Goal: Task Accomplishment & Management: Complete application form

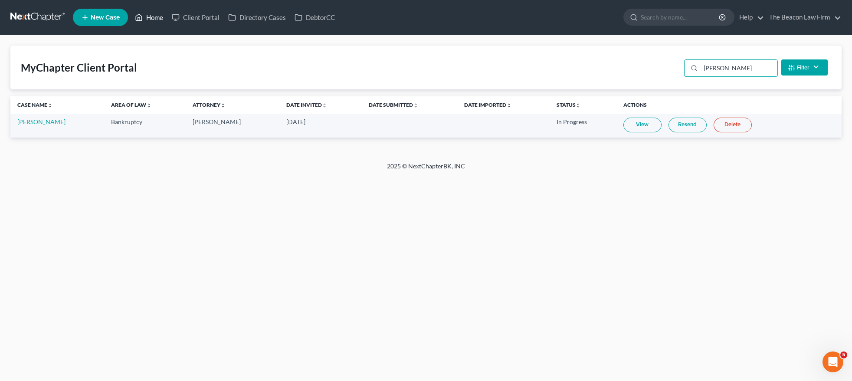
type input "Dailey"
click at [156, 21] on link "Home" at bounding box center [149, 18] width 37 height 16
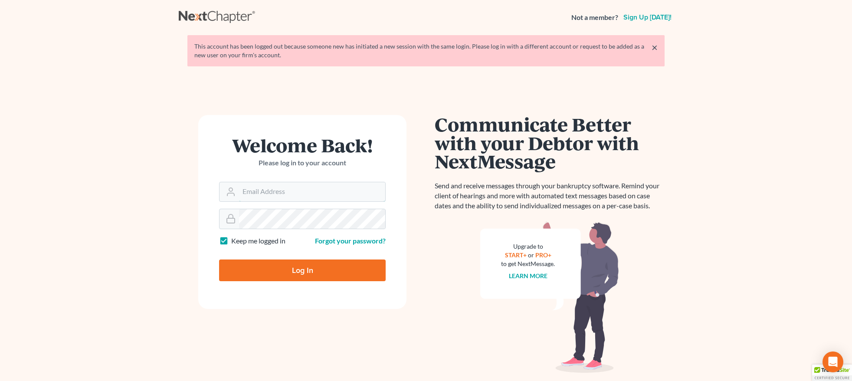
type input "[PERSON_NAME][EMAIL_ADDRESS][DOMAIN_NAME]"
click at [305, 265] on input "Log In" at bounding box center [302, 271] width 167 height 22
type input "Thinking..."
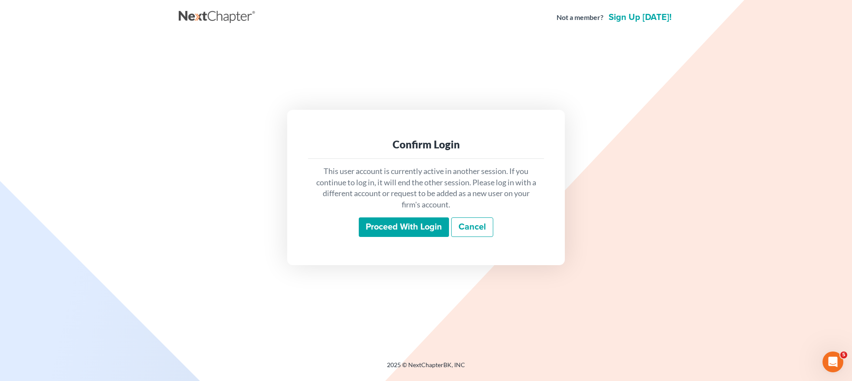
click at [413, 235] on input "Proceed with login" at bounding box center [404, 227] width 90 height 20
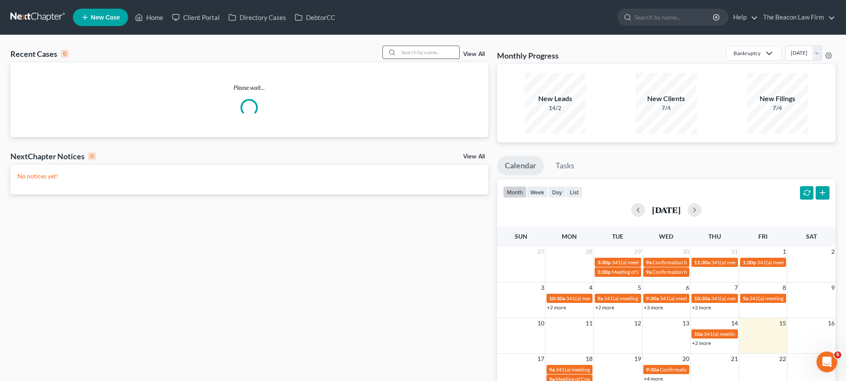
click at [416, 52] on input "search" at bounding box center [428, 52] width 61 height 13
paste input "[PERSON_NAME]"
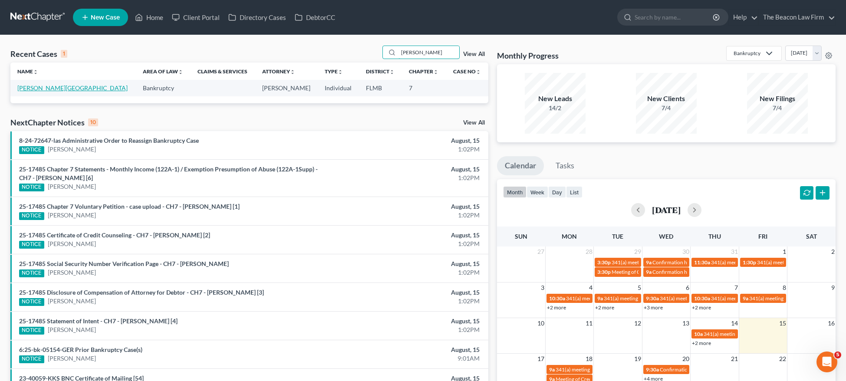
type input "[PERSON_NAME]"
drag, startPoint x: 48, startPoint y: 88, endPoint x: 56, endPoint y: 88, distance: 7.8
click at [47, 88] on link "[PERSON_NAME][GEOGRAPHIC_DATA]" at bounding box center [72, 87] width 110 height 7
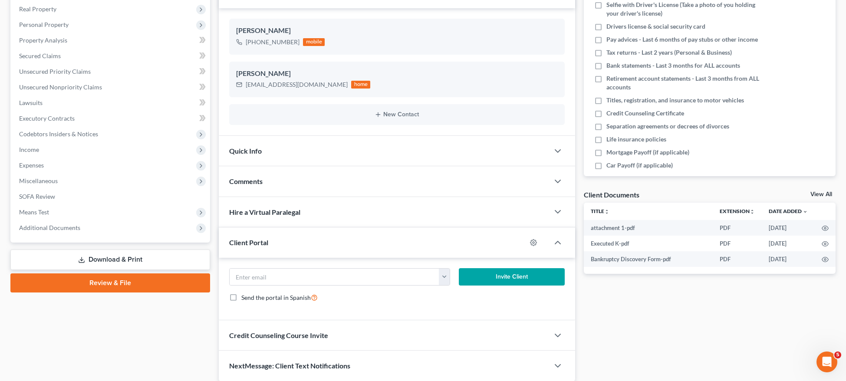
scroll to position [168, 0]
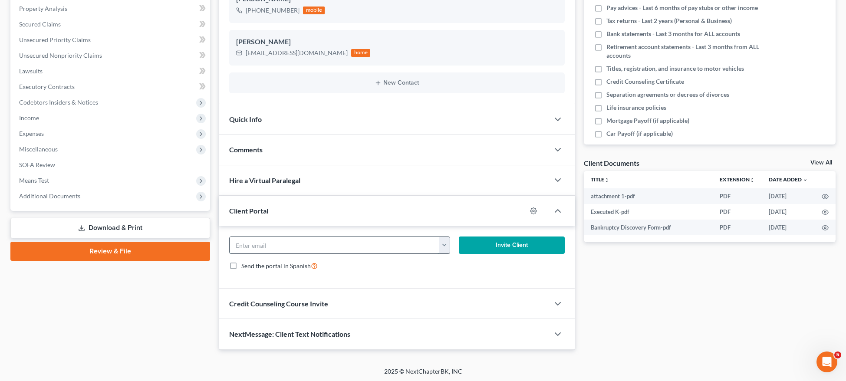
click at [361, 247] on input "email" at bounding box center [335, 245] width 210 height 16
click at [340, 247] on input "email" at bounding box center [335, 245] width 210 height 16
paste input "[EMAIL_ADDRESS][DOMAIN_NAME]"
type input "[EMAIL_ADDRESS][DOMAIN_NAME]"
click at [533, 210] on circle "button" at bounding box center [534, 211] width 2 height 2
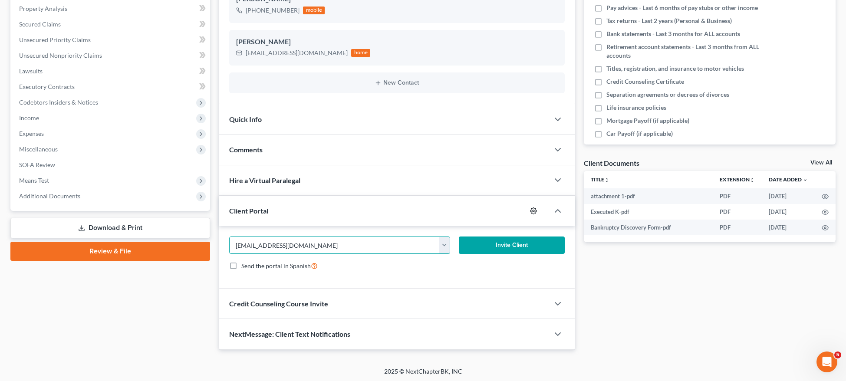
select select "2"
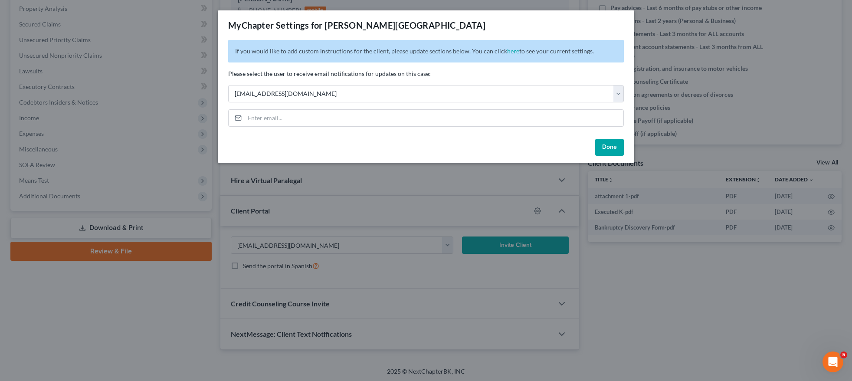
click at [605, 148] on button "Done" at bounding box center [609, 147] width 29 height 17
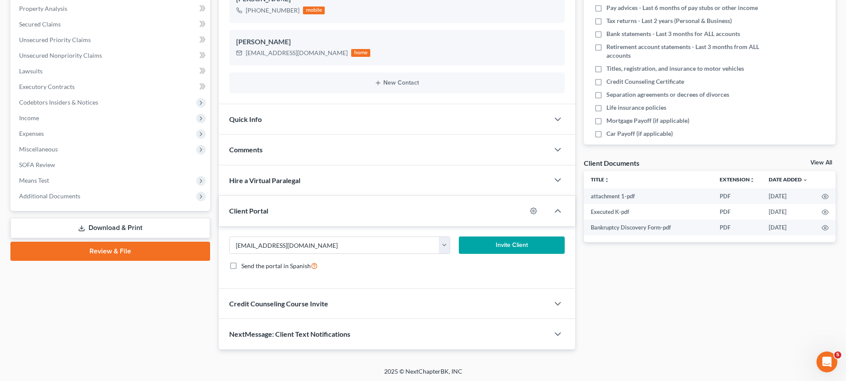
click at [501, 246] on button "Invite Client" at bounding box center [512, 245] width 106 height 17
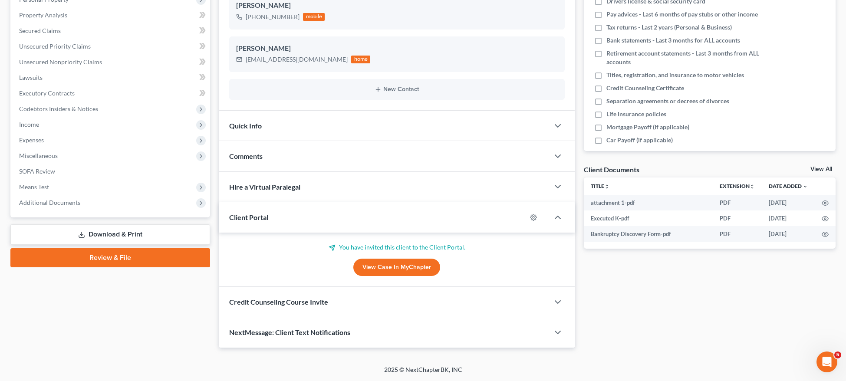
scroll to position [159, 0]
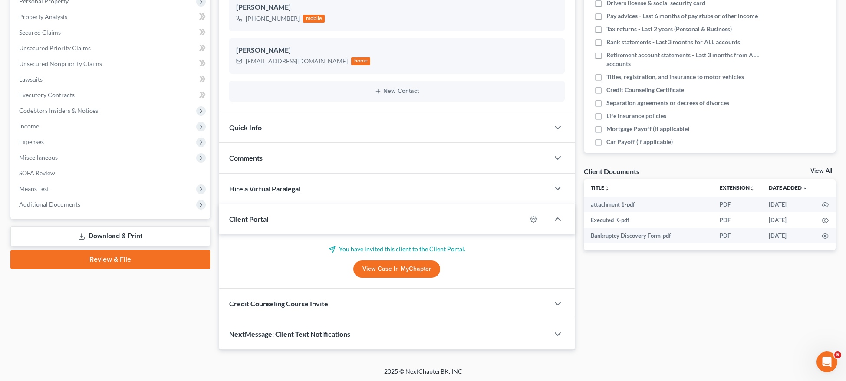
click at [261, 158] on span "Comments" at bounding box center [245, 158] width 33 height 8
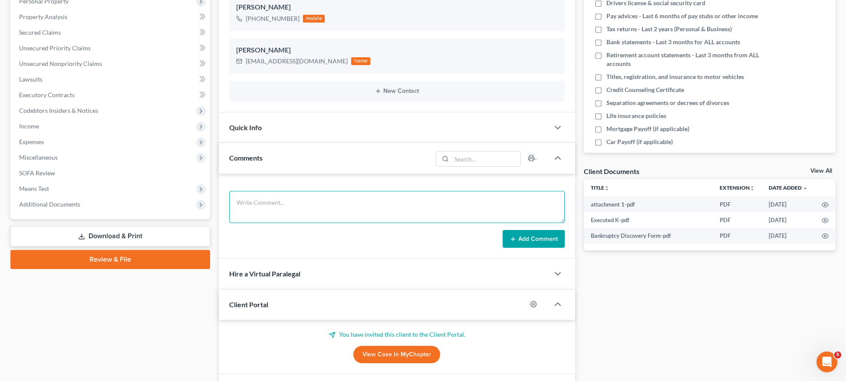
drag, startPoint x: 288, startPoint y: 201, endPoint x: 297, endPoint y: 213, distance: 14.6
click at [289, 201] on textarea at bounding box center [396, 207] width 335 height 32
drag, startPoint x: 464, startPoint y: 206, endPoint x: 454, endPoint y: 205, distance: 9.6
click at [454, 206] on textarea at bounding box center [396, 207] width 335 height 32
paste textarea "Client is paid in full. Sent client petition preparation email correspondence a…"
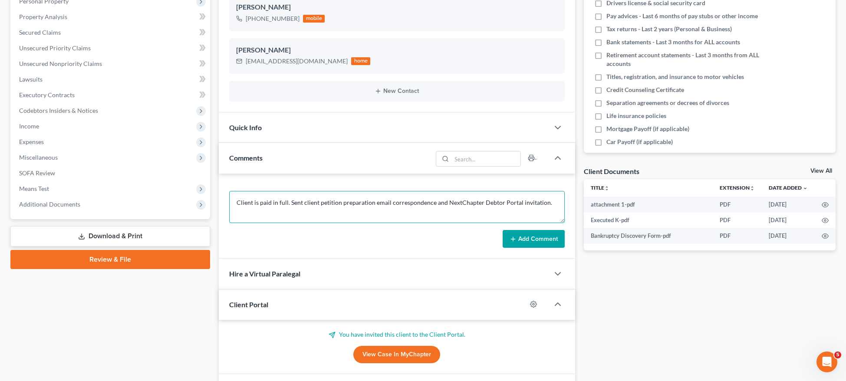
type textarea "Client is paid in full. Sent client petition preparation email correspondence a…"
click at [517, 234] on button "Add Comment" at bounding box center [534, 239] width 62 height 18
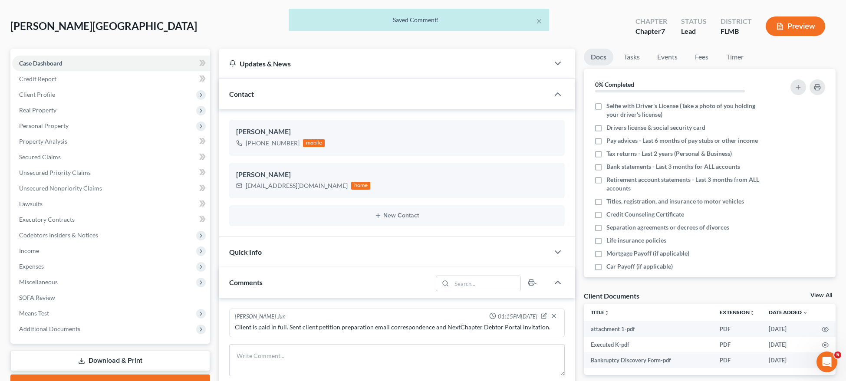
scroll to position [0, 0]
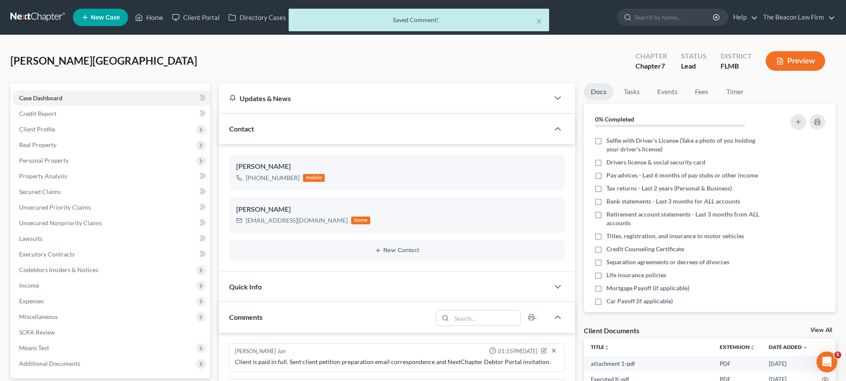
click at [205, 23] on div "× Saved Comment!" at bounding box center [419, 22] width 846 height 27
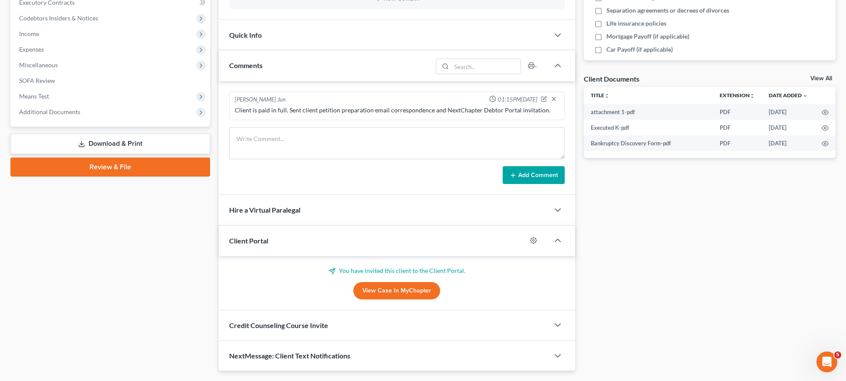
scroll to position [269, 0]
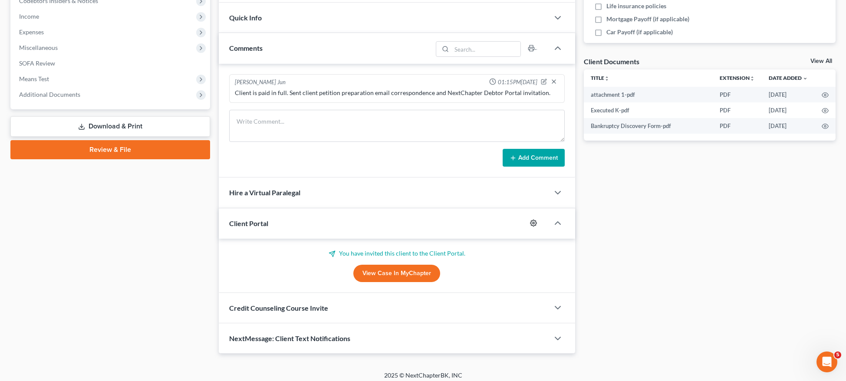
click at [532, 223] on icon "button" at bounding box center [533, 223] width 7 height 7
select select "2"
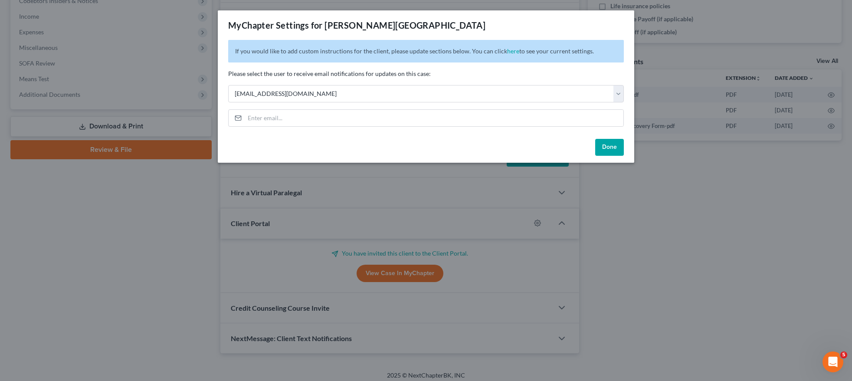
click at [617, 147] on button "Done" at bounding box center [609, 147] width 29 height 17
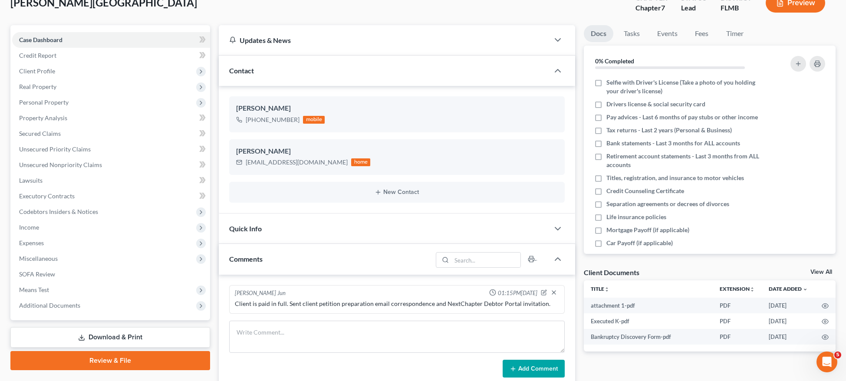
scroll to position [0, 0]
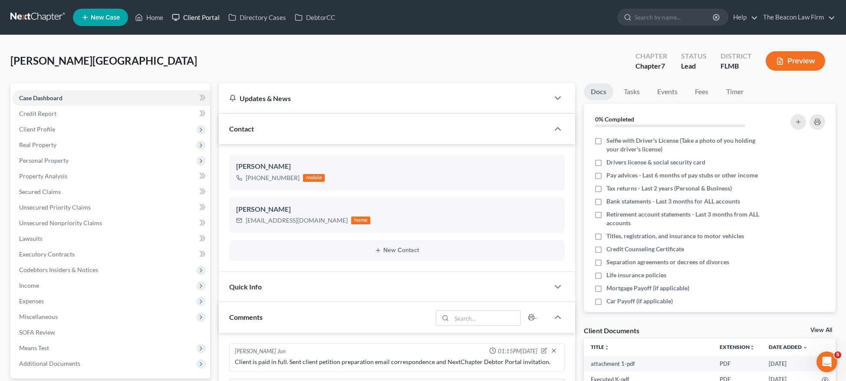
click at [214, 20] on link "Client Portal" at bounding box center [196, 18] width 56 height 16
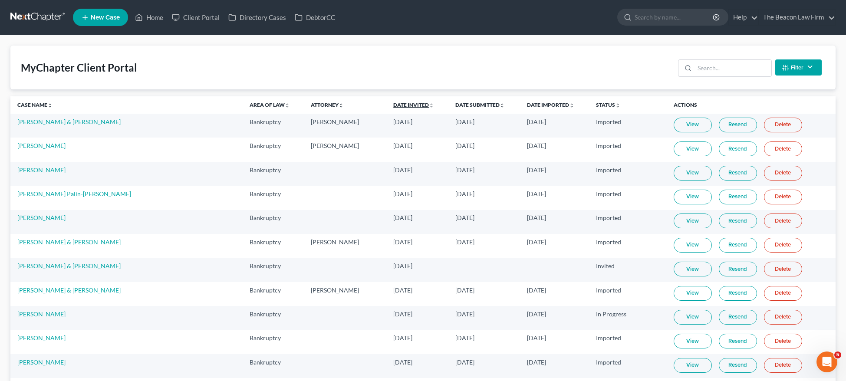
click at [393, 102] on link "Date Invited unfold_more expand_more expand_less" at bounding box center [413, 105] width 41 height 7
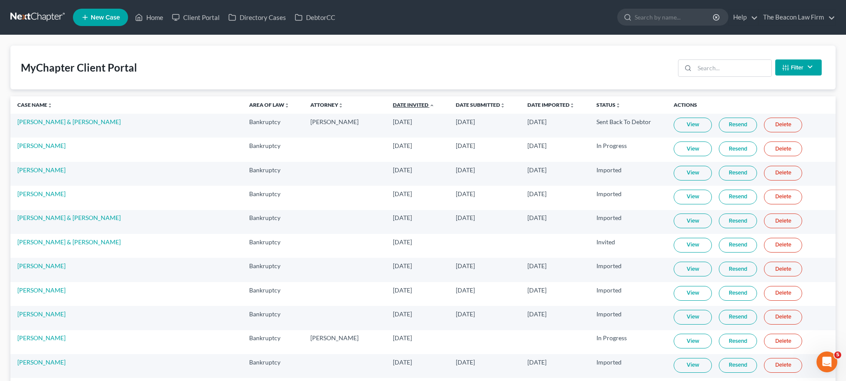
click at [393, 102] on link "Date Invited unfold_more expand_more expand_less" at bounding box center [414, 105] width 42 height 7
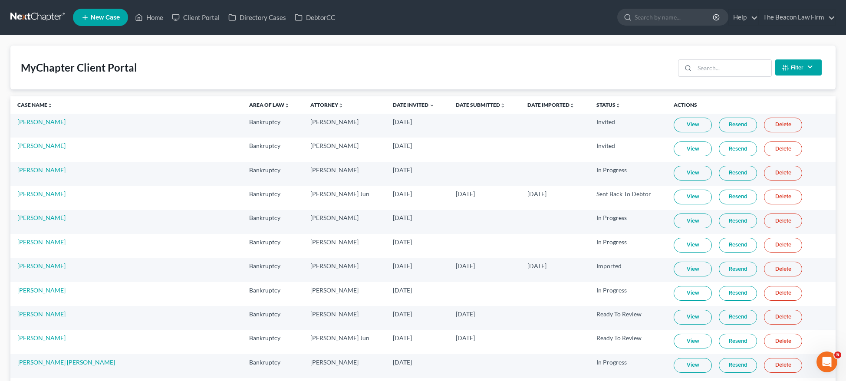
click at [727, 122] on link "Resend" at bounding box center [738, 125] width 38 height 15
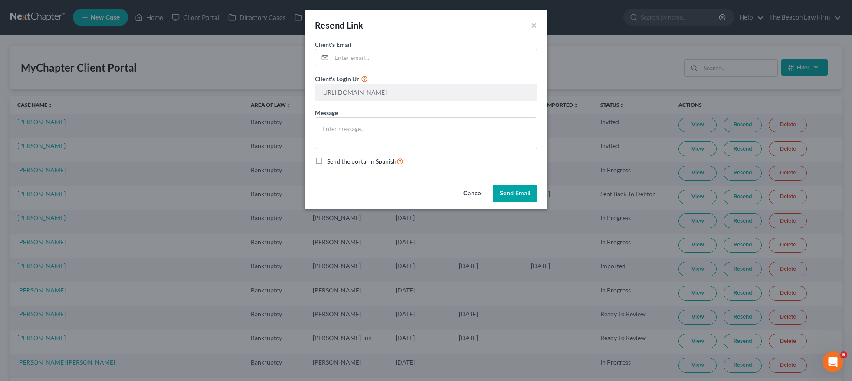
drag, startPoint x: 526, startPoint y: 192, endPoint x: 549, endPoint y: 184, distance: 24.6
click at [526, 192] on button "Send Email" at bounding box center [515, 193] width 44 height 17
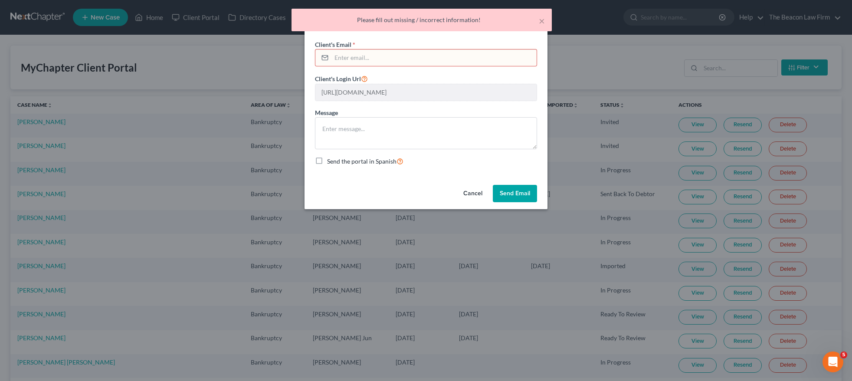
click at [395, 57] on input "email" at bounding box center [434, 57] width 205 height 16
click at [393, 59] on input "email" at bounding box center [434, 57] width 205 height 16
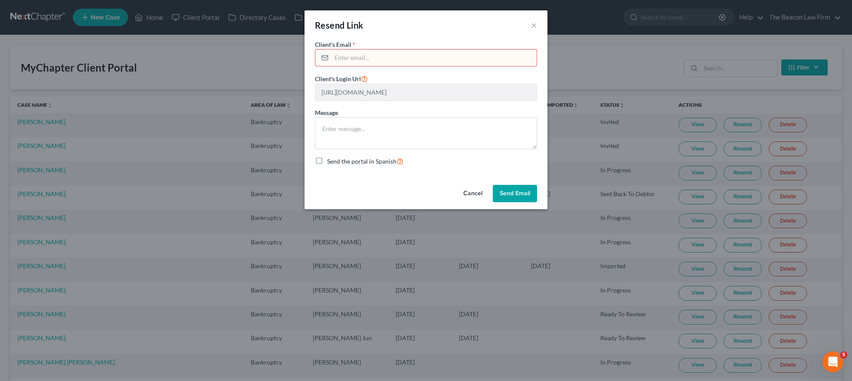
click at [397, 57] on input "email" at bounding box center [434, 57] width 205 height 16
paste input "[EMAIL_ADDRESS][DOMAIN_NAME]"
type input "[EMAIL_ADDRESS][DOMAIN_NAME]"
click at [516, 195] on button "Send Email" at bounding box center [515, 193] width 44 height 17
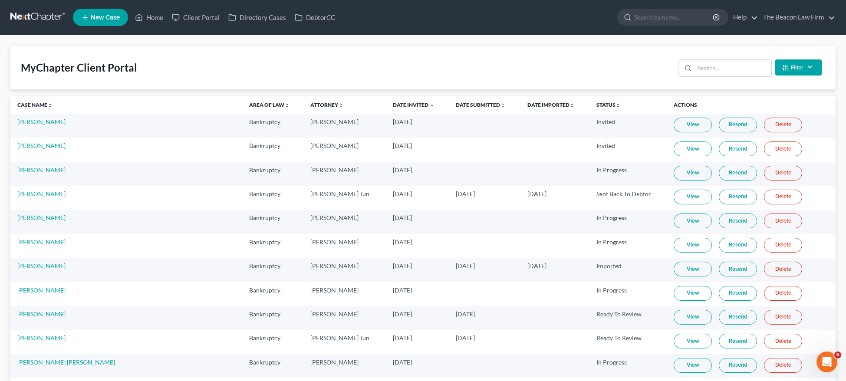
click at [724, 125] on link "Resend" at bounding box center [738, 125] width 38 height 15
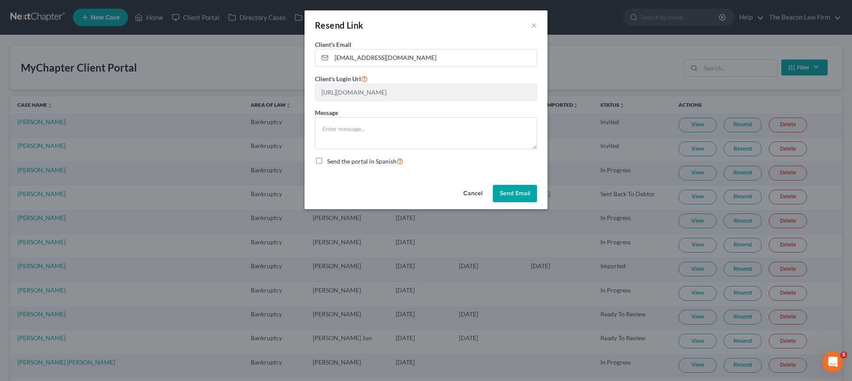
click at [512, 190] on button "Send Email" at bounding box center [515, 193] width 44 height 17
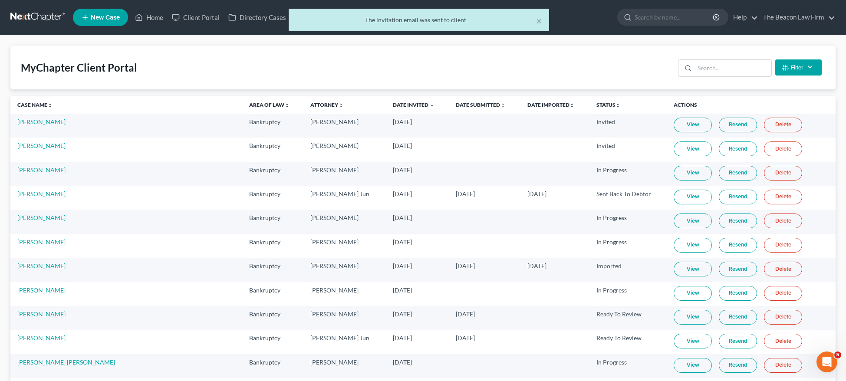
click at [725, 126] on link "Resend" at bounding box center [738, 125] width 38 height 15
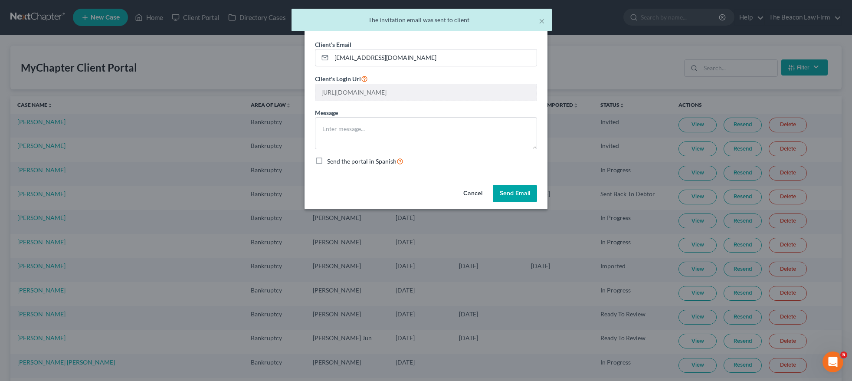
click at [506, 194] on button "Send Email" at bounding box center [515, 193] width 44 height 17
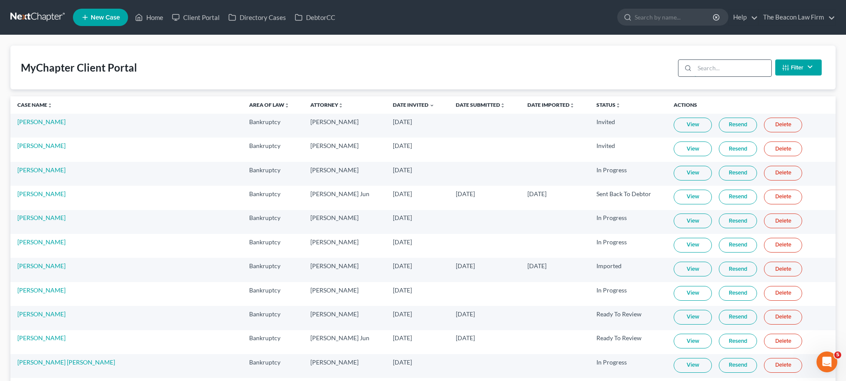
click at [722, 62] on input "search" at bounding box center [732, 68] width 77 height 16
paste input "[PERSON_NAME]"
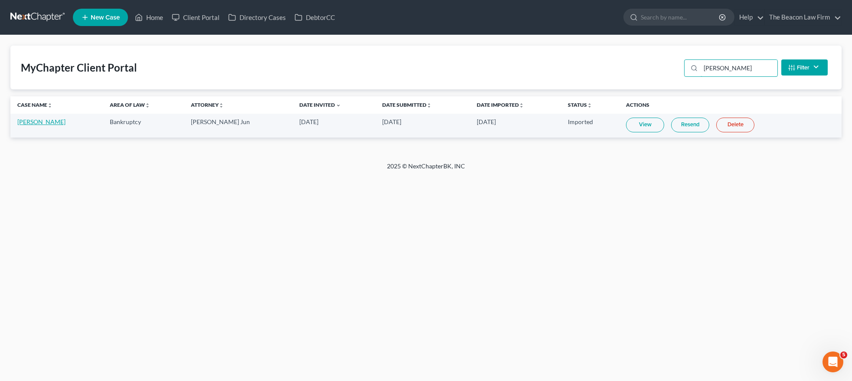
type input "[PERSON_NAME]"
click at [55, 121] on link "[PERSON_NAME]" at bounding box center [41, 121] width 48 height 7
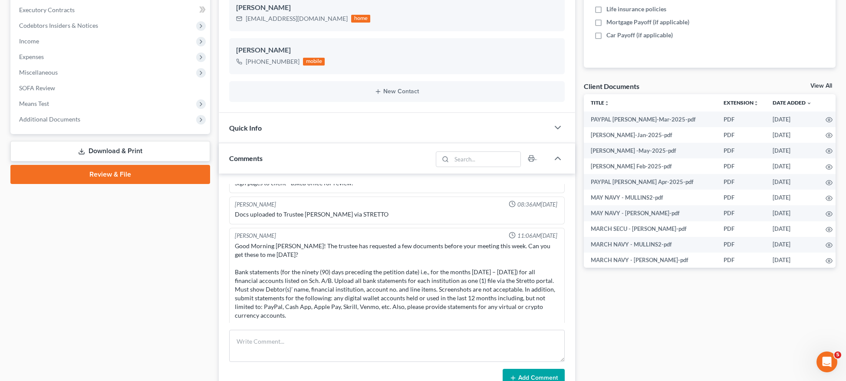
scroll to position [260, 0]
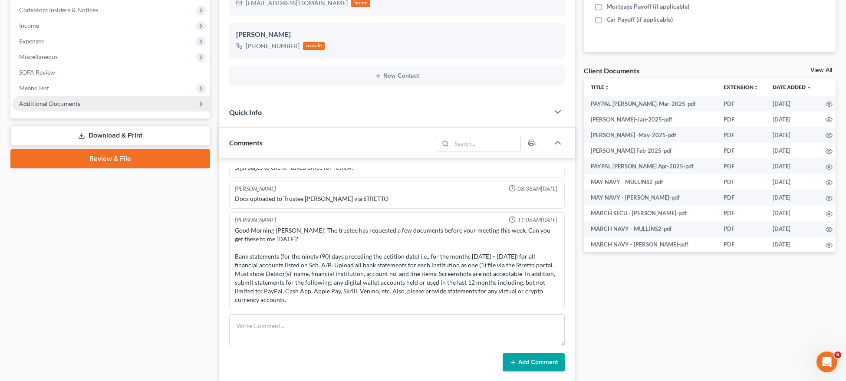
click at [58, 100] on span "Additional Documents" at bounding box center [49, 103] width 61 height 7
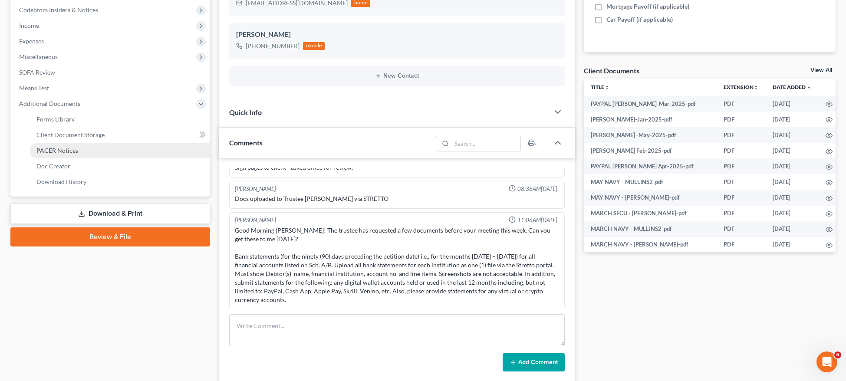
click at [59, 152] on span "PACER Notices" at bounding box center [57, 150] width 42 height 7
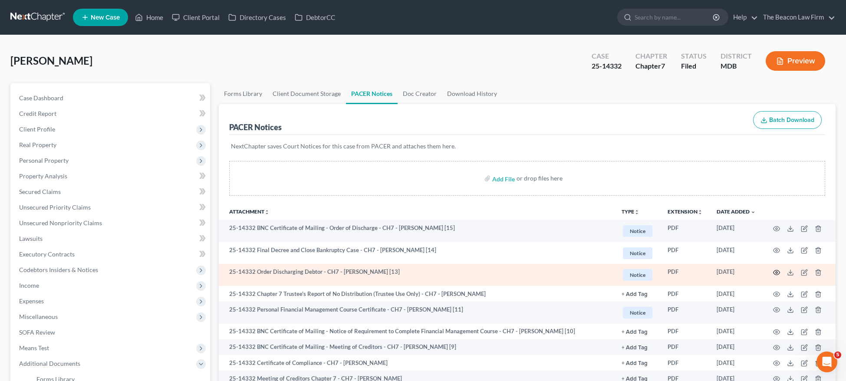
click at [778, 272] on icon "button" at bounding box center [776, 272] width 7 height 7
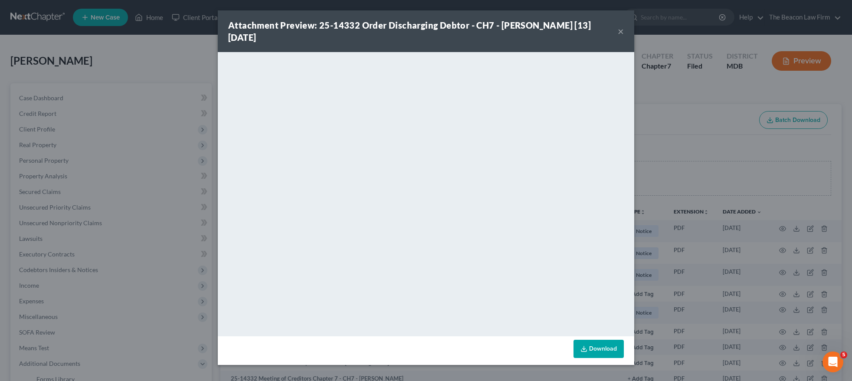
click at [607, 346] on link "Download" at bounding box center [599, 349] width 50 height 18
click at [624, 33] on div "Attachment Preview: 25-14332 Order Discharging Debtor - CH7 - [PERSON_NAME] [13…" at bounding box center [426, 31] width 417 height 42
click at [622, 30] on button "×" at bounding box center [621, 31] width 6 height 10
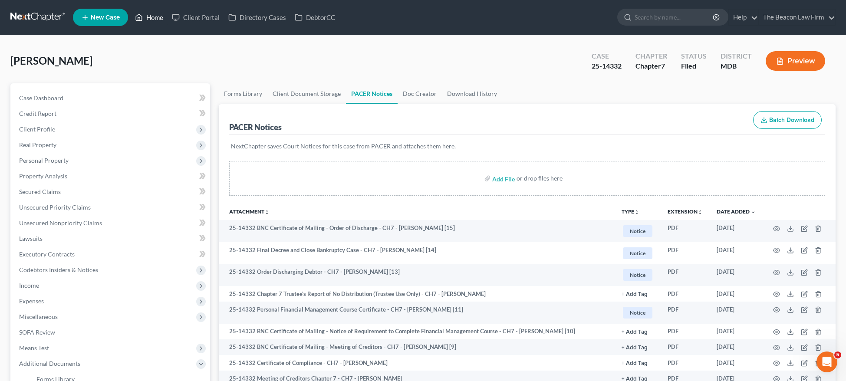
click at [157, 20] on link "Home" at bounding box center [149, 18] width 37 height 16
click at [157, 18] on link "Home" at bounding box center [149, 18] width 37 height 16
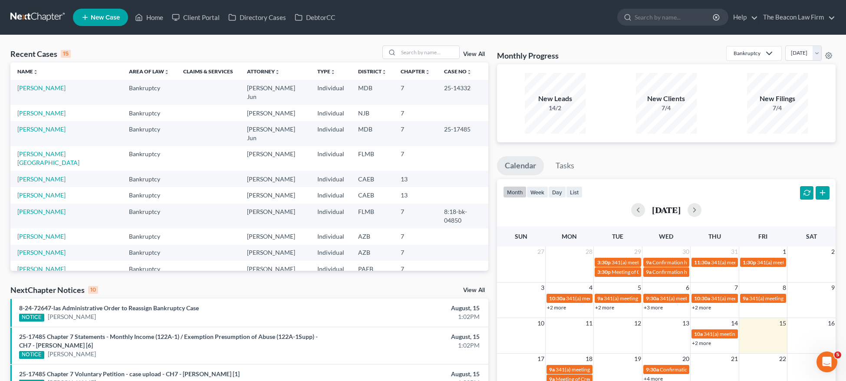
click at [99, 18] on span "New Case" at bounding box center [105, 17] width 29 height 7
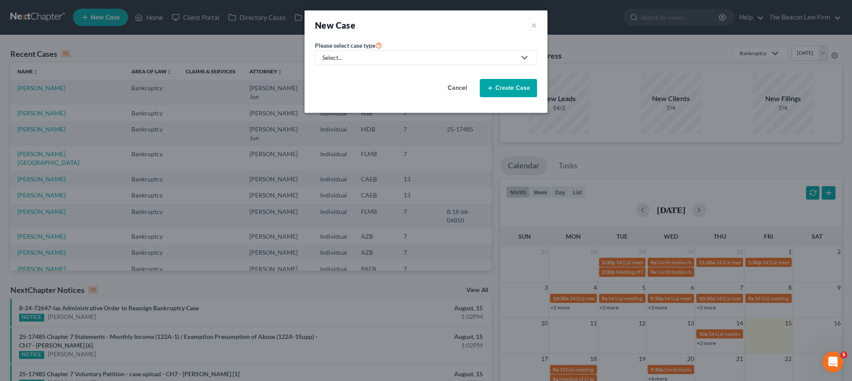
click at [361, 59] on div "Select..." at bounding box center [419, 57] width 194 height 9
click at [344, 74] on div "Bankruptcy" at bounding box center [338, 75] width 31 height 9
select select "15"
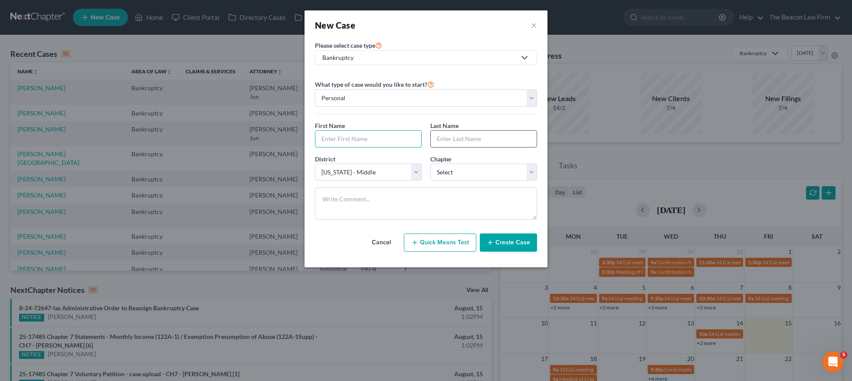
paste input "[PERSON_NAME]"
type input "[PERSON_NAME]"
paste input "[PERSON_NAME]"
drag, startPoint x: 457, startPoint y: 137, endPoint x: 375, endPoint y: 137, distance: 81.6
click at [378, 137] on div "First Name * [PERSON_NAME] Last Name * [PERSON_NAME]" at bounding box center [426, 137] width 231 height 33
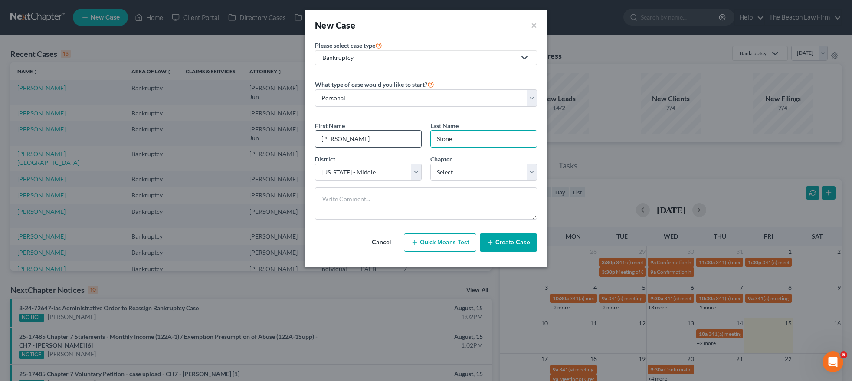
type input "Stone"
drag, startPoint x: 374, startPoint y: 141, endPoint x: 342, endPoint y: 141, distance: 31.7
click at [342, 141] on input "[PERSON_NAME]" at bounding box center [369, 139] width 106 height 16
type input "[PERSON_NAME]"
select select "38"
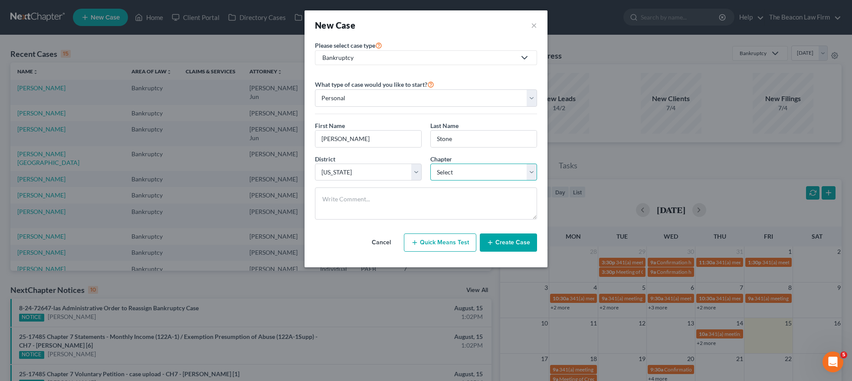
select select "0"
click at [510, 241] on button "Create Case" at bounding box center [508, 243] width 57 height 18
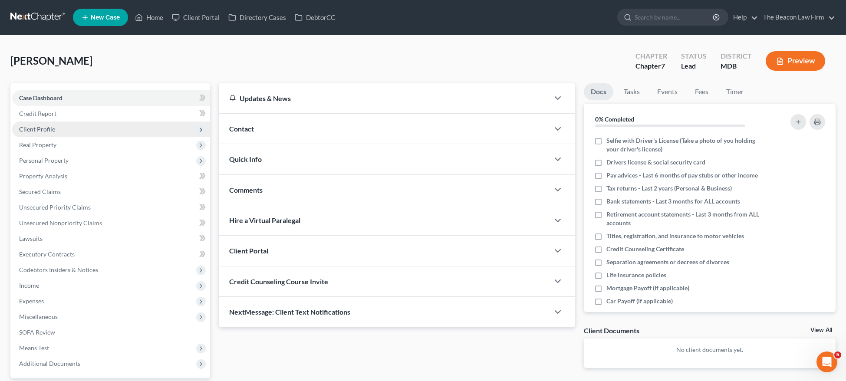
click at [44, 129] on span "Client Profile" at bounding box center [37, 128] width 36 height 7
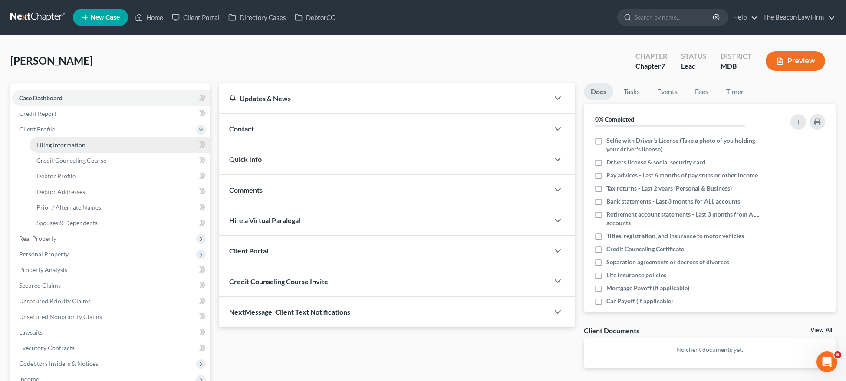
drag, startPoint x: 65, startPoint y: 148, endPoint x: 143, endPoint y: 148, distance: 78.6
click at [65, 148] on span "Filing Information" at bounding box center [60, 144] width 49 height 7
select select "1"
select select "0"
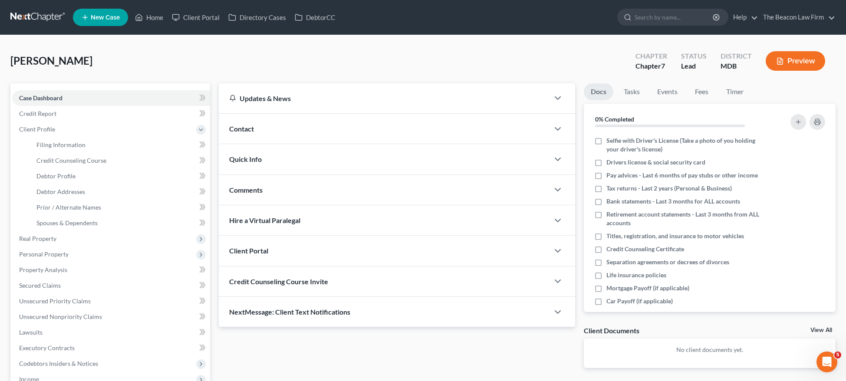
select select "38"
select select "21"
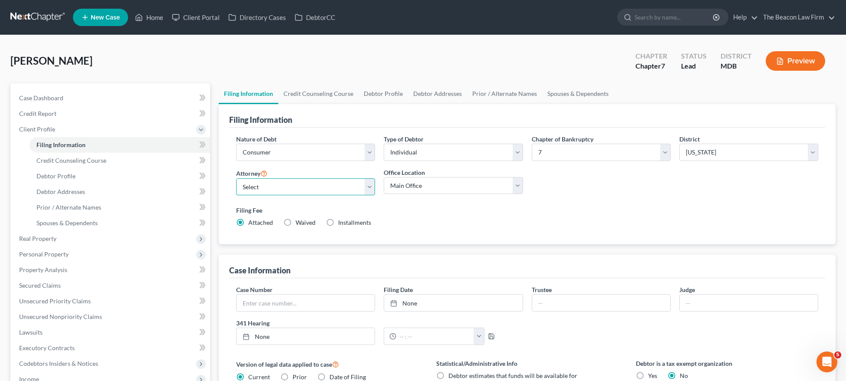
select select "5"
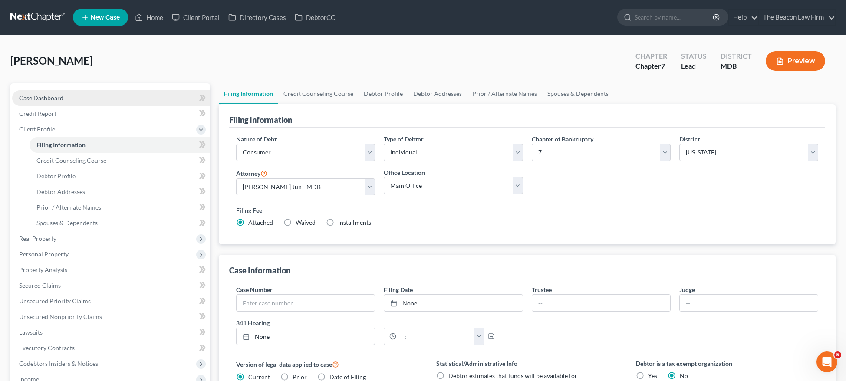
click at [42, 95] on span "Case Dashboard" at bounding box center [41, 97] width 44 height 7
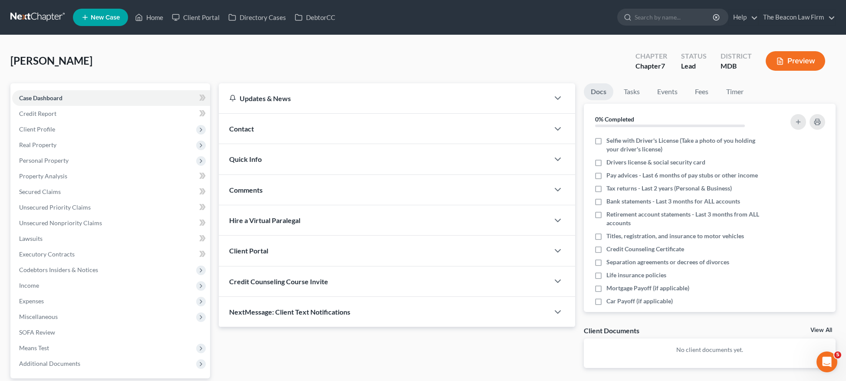
click at [283, 133] on div "Contact" at bounding box center [384, 129] width 330 height 30
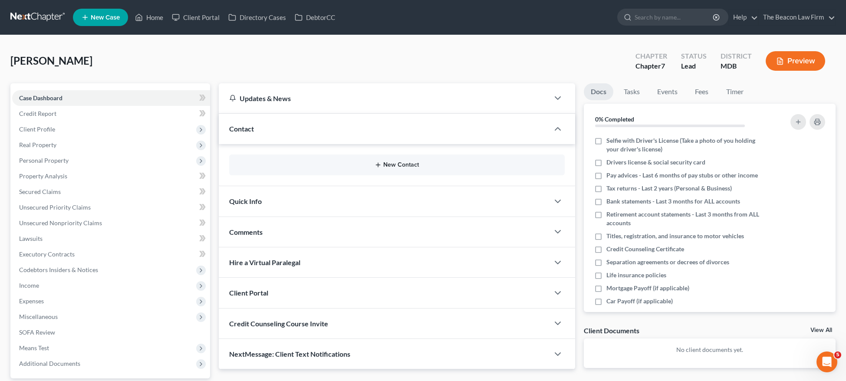
click at [398, 164] on button "New Contact" at bounding box center [396, 164] width 321 height 7
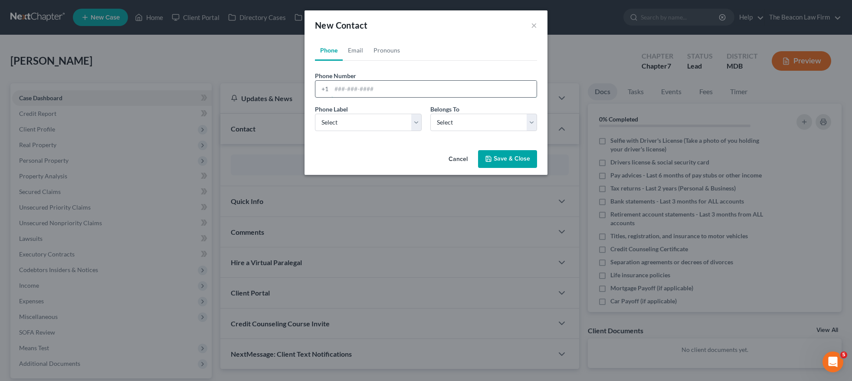
click at [359, 89] on input "tel" at bounding box center [434, 89] width 205 height 16
paste input "202) 945-8429"
type input "202) 945-8429"
select select "0"
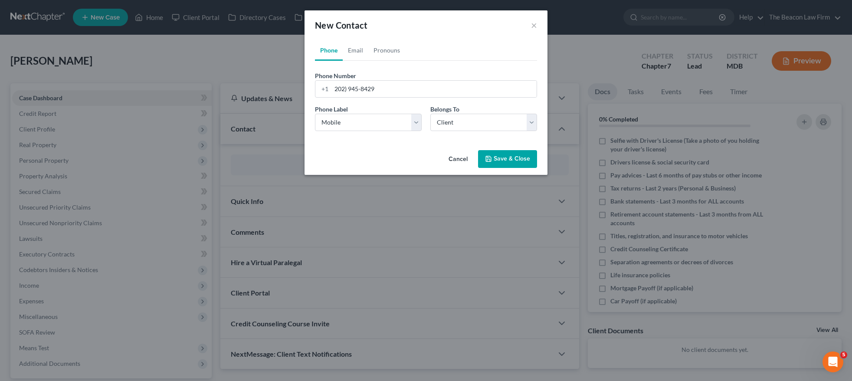
click at [502, 162] on button "Save & Close" at bounding box center [507, 159] width 59 height 18
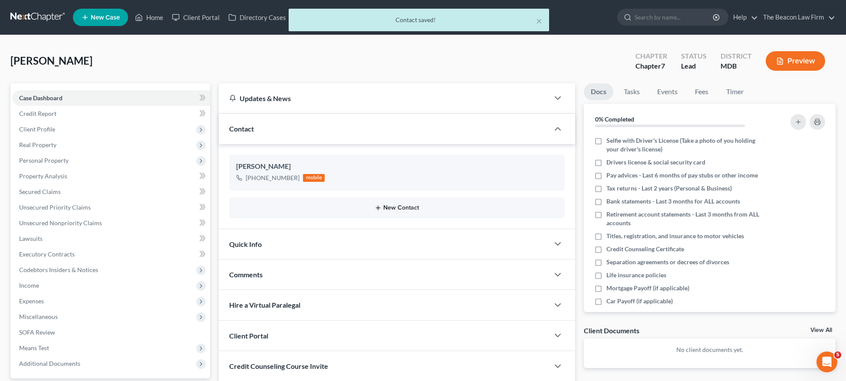
click at [395, 204] on button "New Contact" at bounding box center [396, 207] width 321 height 7
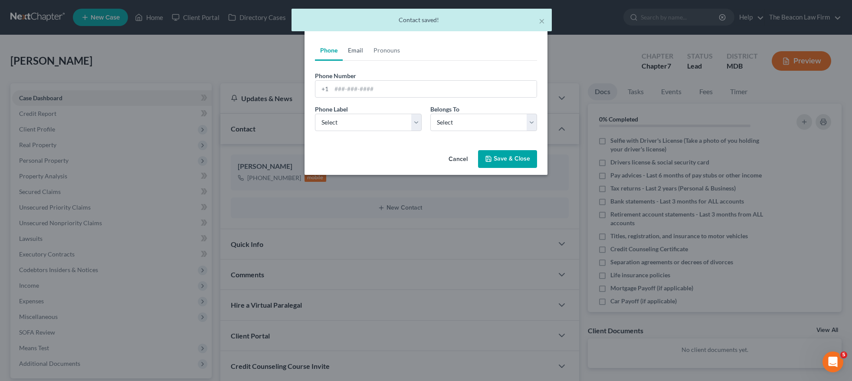
click at [352, 49] on link "Email" at bounding box center [356, 50] width 26 height 21
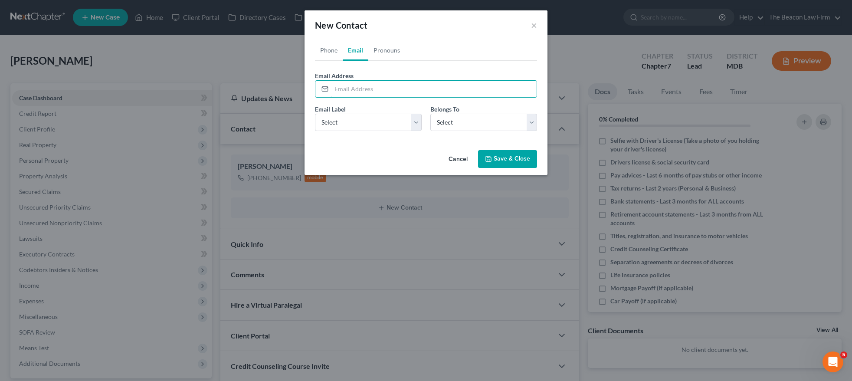
paste input "[EMAIL_ADDRESS][DOMAIN_NAME]"
type input "[EMAIL_ADDRESS][DOMAIN_NAME]"
select select "0"
click at [506, 161] on button "Save & Close" at bounding box center [507, 159] width 59 height 18
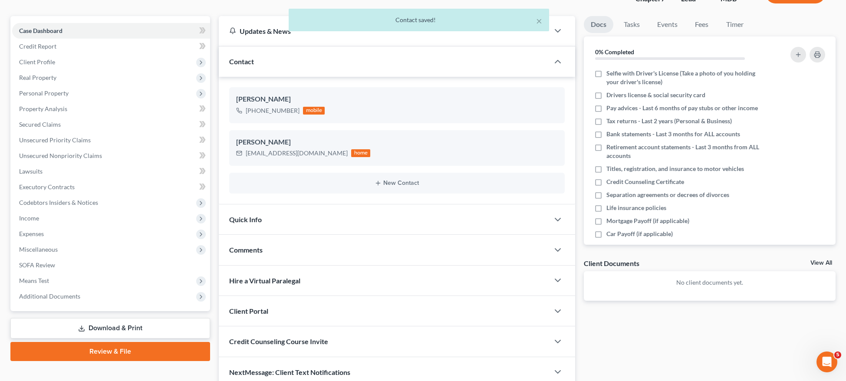
scroll to position [105, 0]
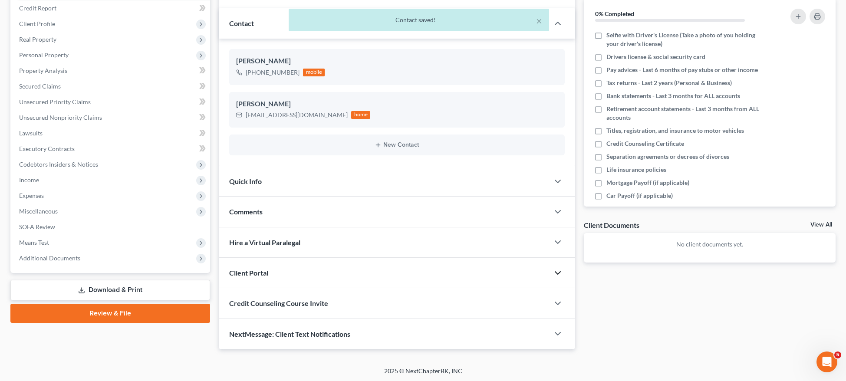
click at [556, 273] on icon "button" at bounding box center [558, 273] width 10 height 10
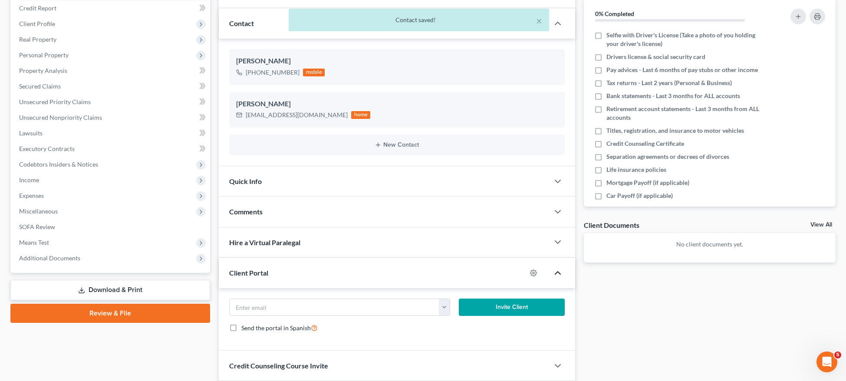
click at [537, 271] on div at bounding box center [537, 273] width 23 height 14
click at [534, 272] on circle "button" at bounding box center [534, 273] width 2 height 2
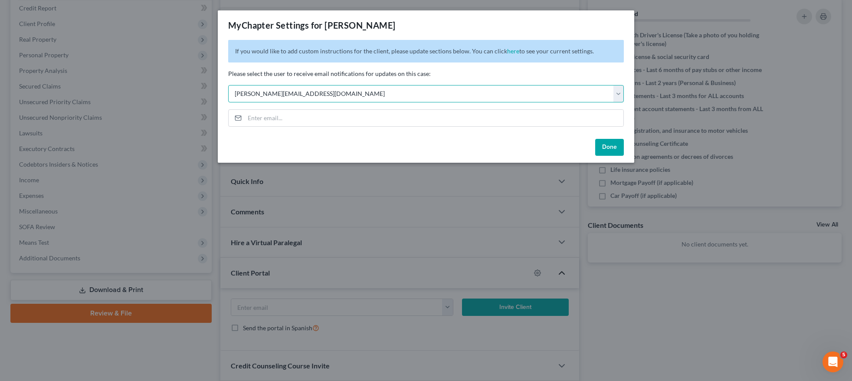
select select "1"
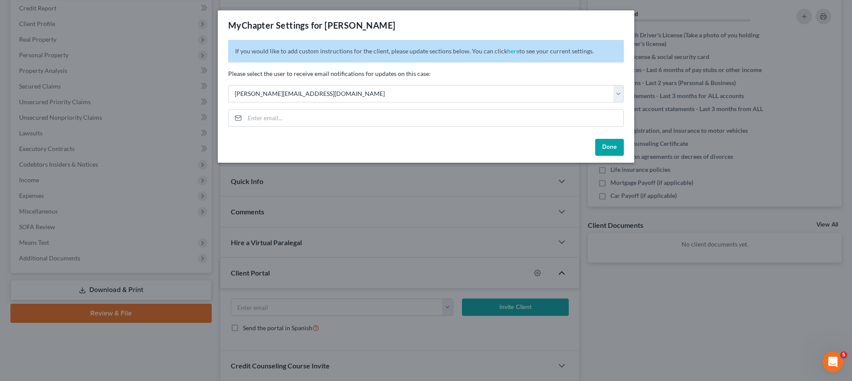
click at [617, 151] on button "Done" at bounding box center [609, 147] width 29 height 17
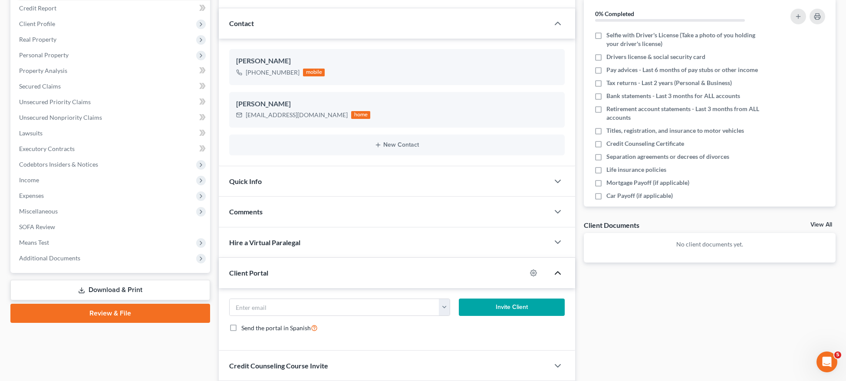
drag, startPoint x: 51, startPoint y: 253, endPoint x: 65, endPoint y: 268, distance: 20.9
click at [51, 253] on span "Additional Documents" at bounding box center [111, 258] width 198 height 16
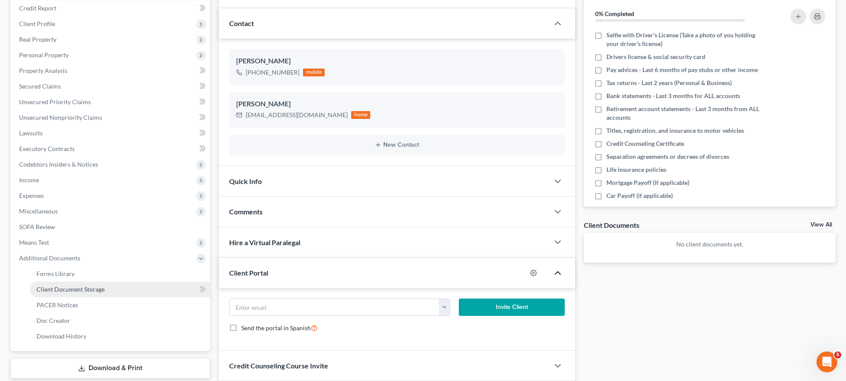
click at [72, 293] on link "Client Document Storage" at bounding box center [120, 290] width 181 height 16
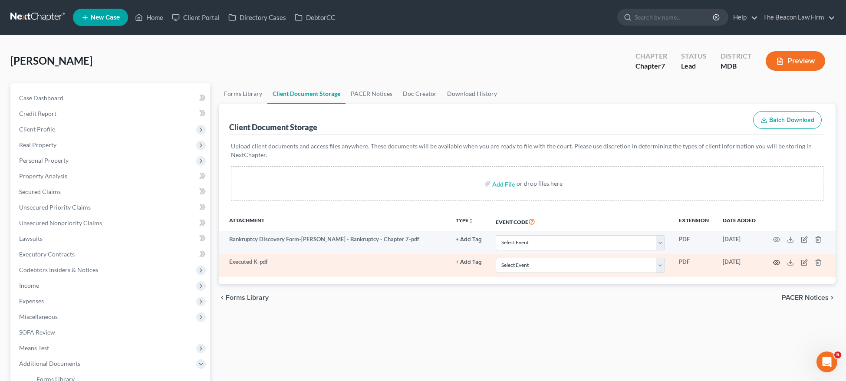
click at [775, 263] on icon "button" at bounding box center [776, 262] width 7 height 7
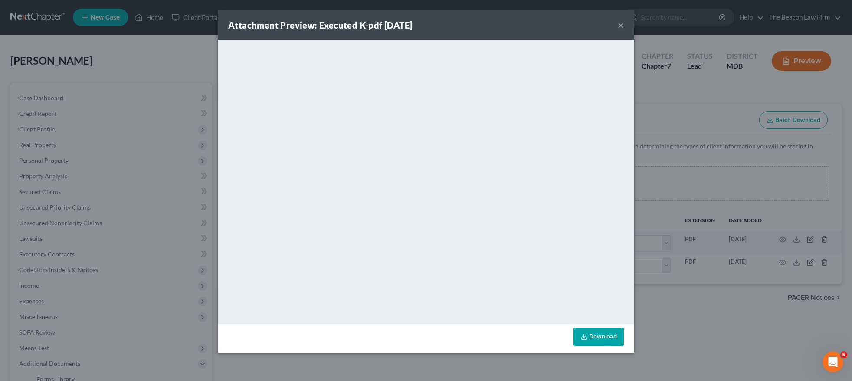
click at [618, 24] on div "Attachment Preview: Executed K-pdf [DATE] ×" at bounding box center [426, 25] width 417 height 30
click at [620, 24] on button "×" at bounding box center [621, 25] width 6 height 10
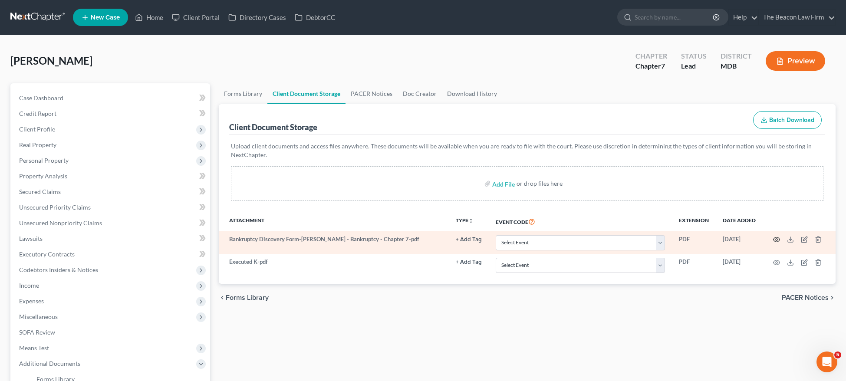
click at [776, 239] on circle "button" at bounding box center [777, 240] width 2 height 2
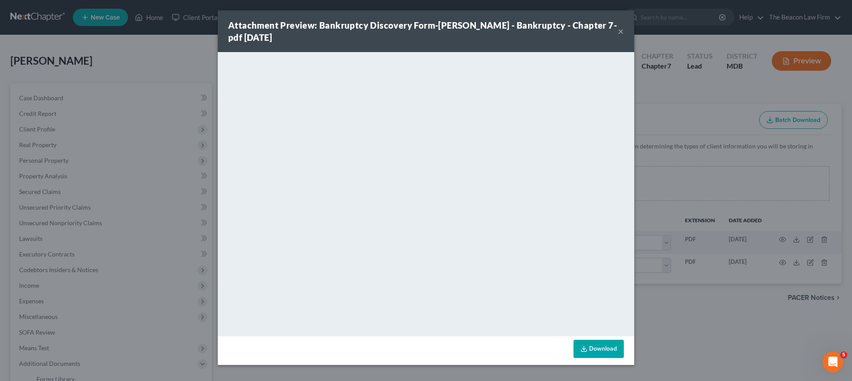
click at [622, 32] on button "×" at bounding box center [621, 31] width 6 height 10
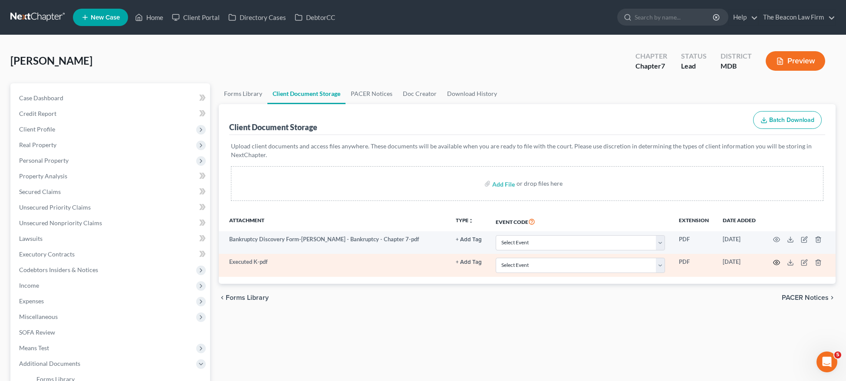
click at [776, 262] on icon "button" at bounding box center [776, 262] width 7 height 7
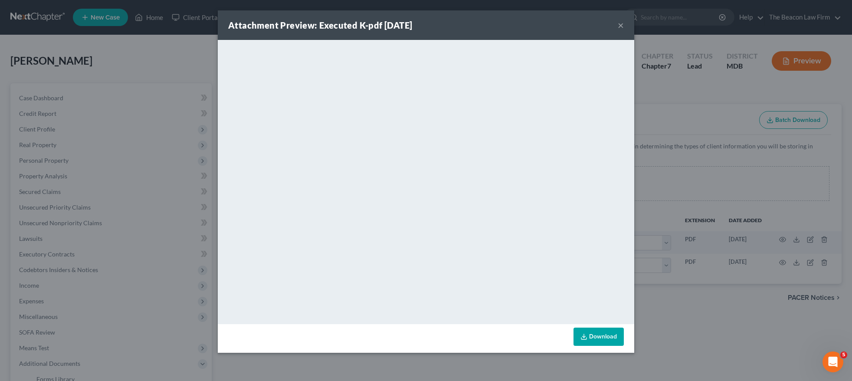
click at [621, 27] on button "×" at bounding box center [621, 25] width 6 height 10
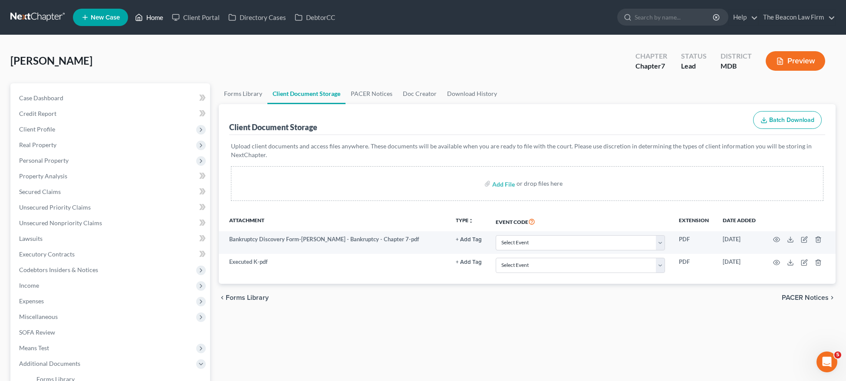
click at [159, 19] on link "Home" at bounding box center [149, 18] width 37 height 16
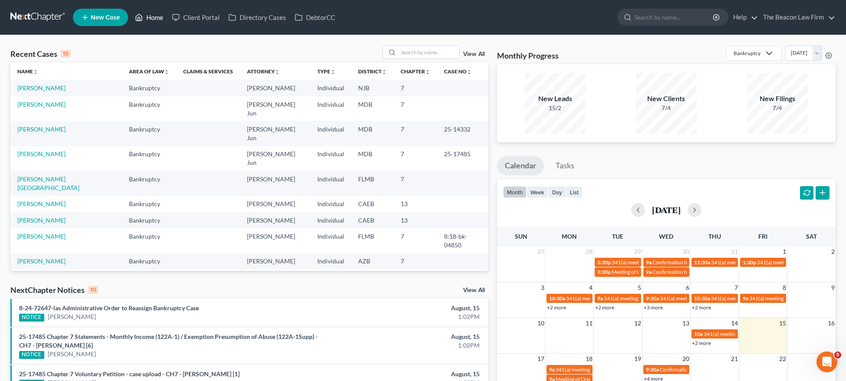
click at [156, 20] on link "Home" at bounding box center [149, 18] width 37 height 16
click at [414, 53] on input "search" at bounding box center [428, 52] width 61 height 13
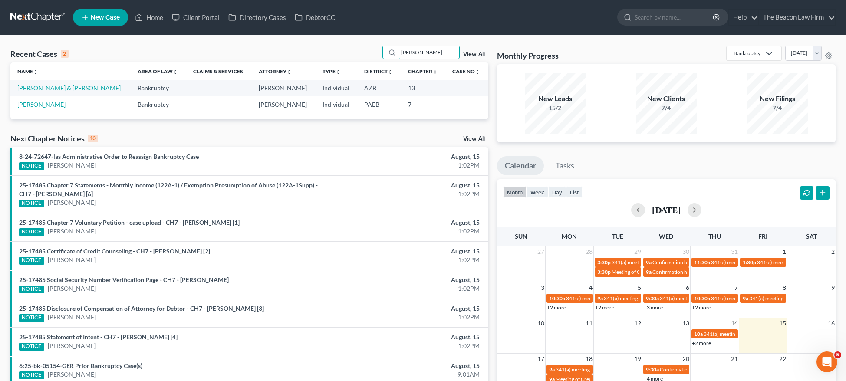
type input "[PERSON_NAME]"
click at [67, 88] on link "[PERSON_NAME] & [PERSON_NAME]" at bounding box center [68, 87] width 103 height 7
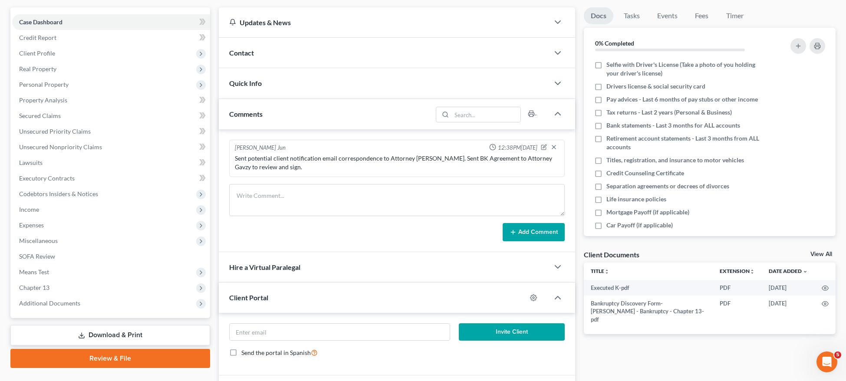
scroll to position [130, 0]
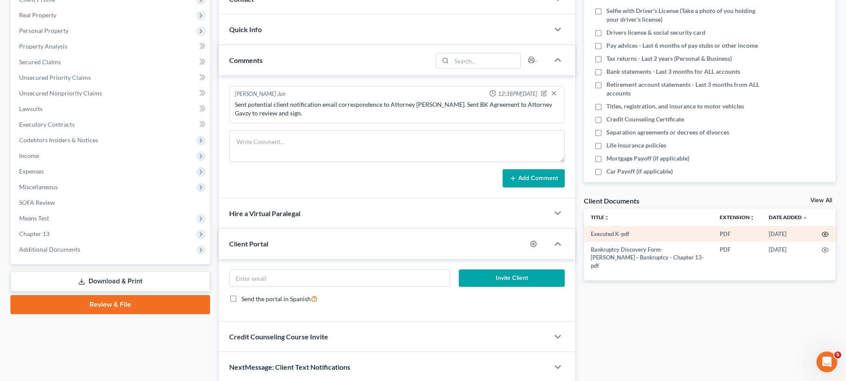
click at [827, 235] on icon "button" at bounding box center [825, 234] width 7 height 7
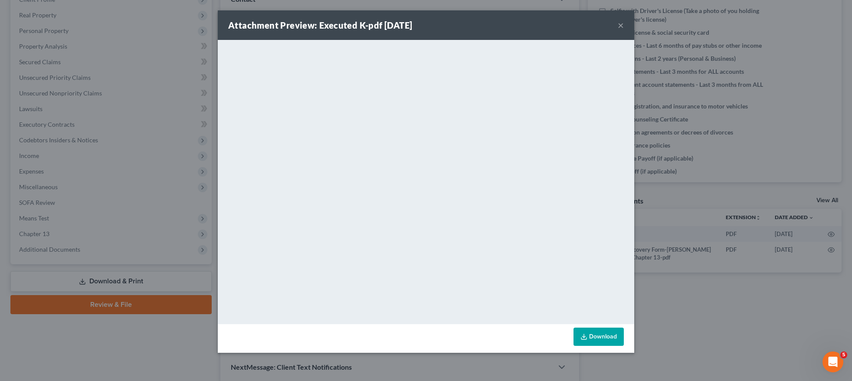
click at [595, 337] on link "Download" at bounding box center [599, 337] width 50 height 18
click at [622, 25] on button "×" at bounding box center [621, 25] width 6 height 10
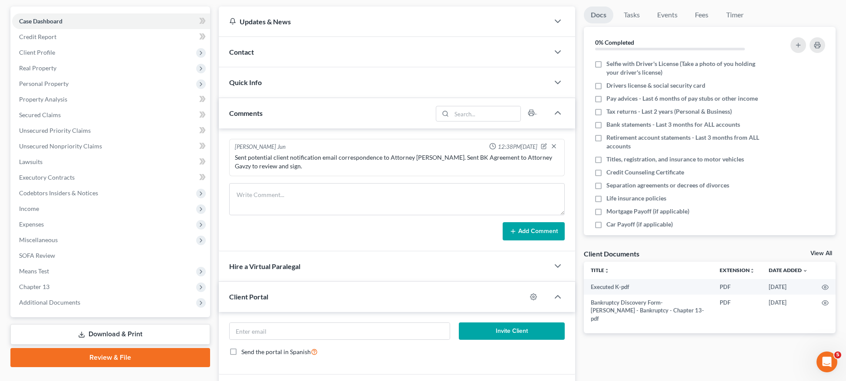
scroll to position [0, 0]
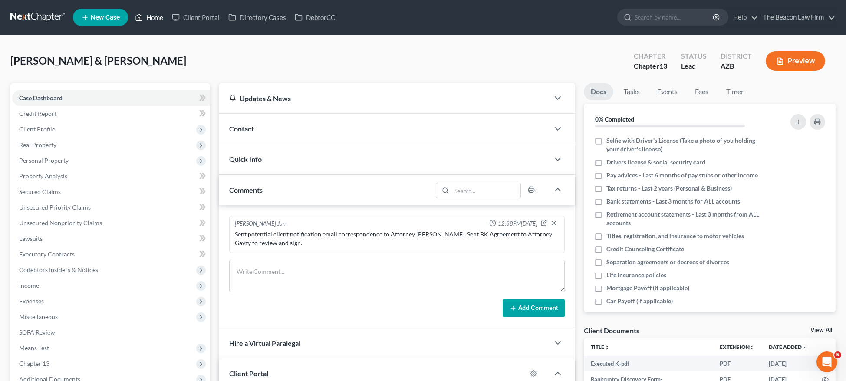
click at [157, 20] on link "Home" at bounding box center [149, 18] width 37 height 16
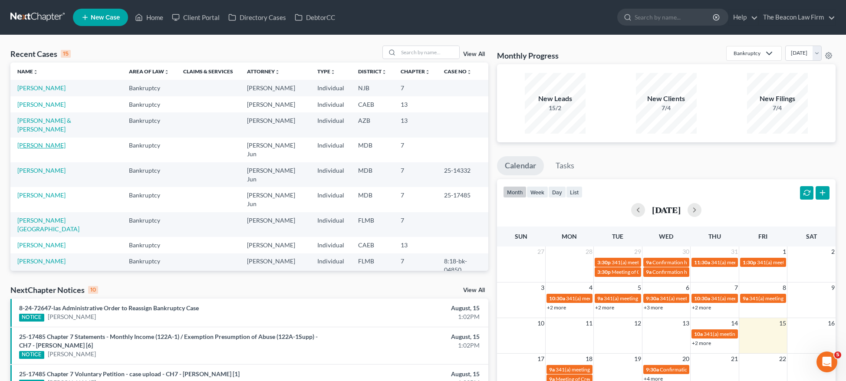
click at [45, 141] on link "[PERSON_NAME]" at bounding box center [41, 144] width 48 height 7
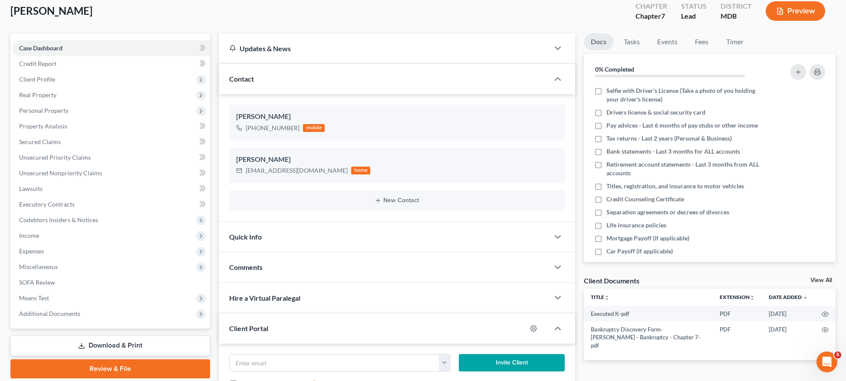
scroll to position [141, 0]
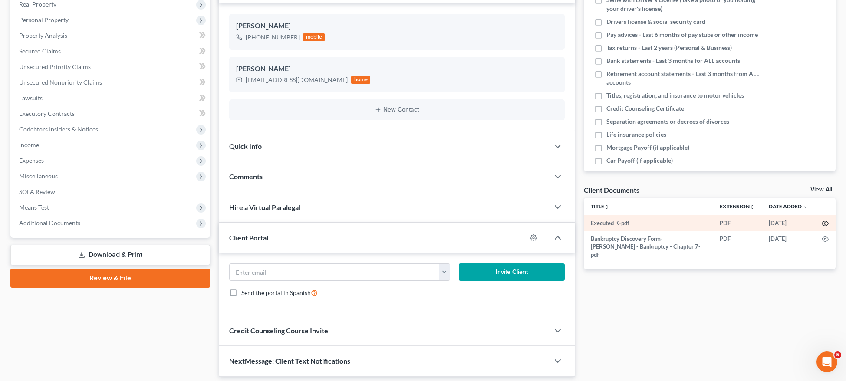
click at [825, 224] on circle "button" at bounding box center [825, 224] width 2 height 2
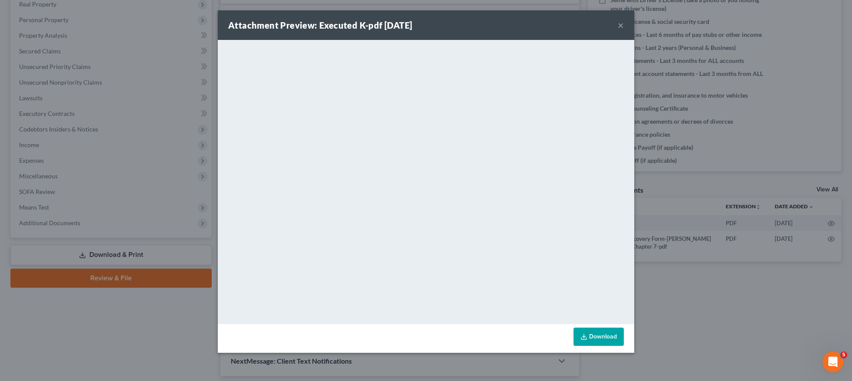
click at [622, 26] on button "×" at bounding box center [621, 25] width 6 height 10
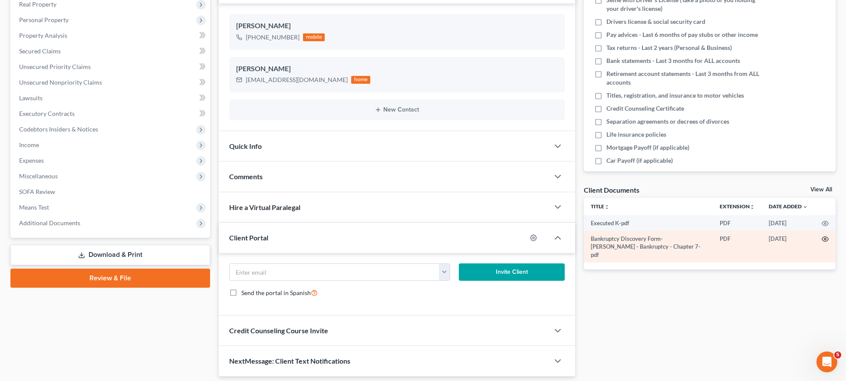
click at [826, 238] on circle "button" at bounding box center [825, 239] width 2 height 2
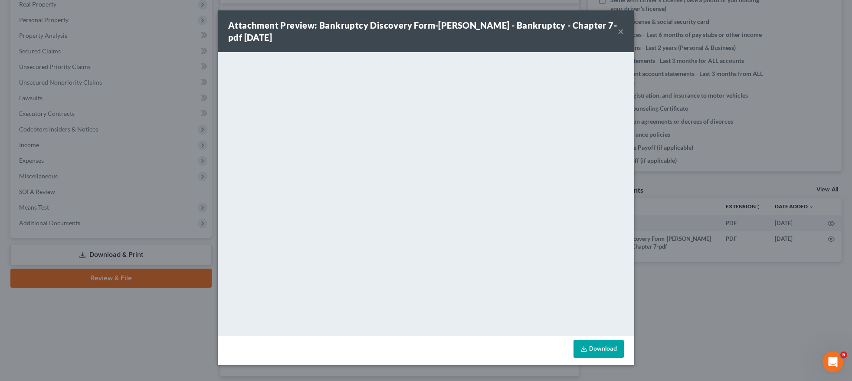
click at [625, 30] on div "Attachment Preview: Bankruptcy Discovery Form-[PERSON_NAME] - Bankruptcy - Chap…" at bounding box center [426, 31] width 417 height 42
click at [623, 32] on button "×" at bounding box center [621, 31] width 6 height 10
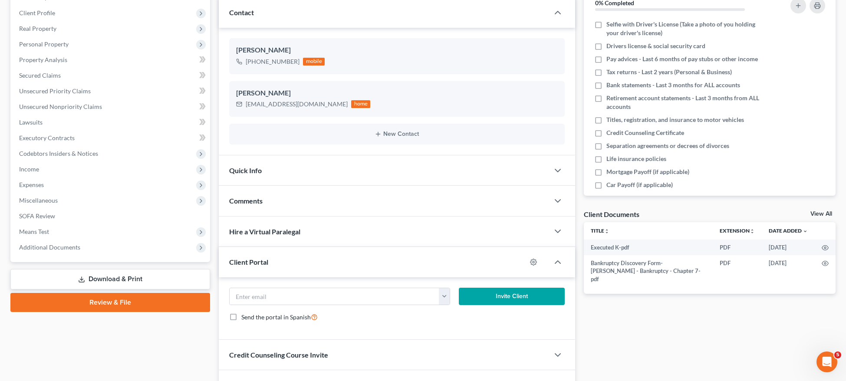
scroll to position [0, 0]
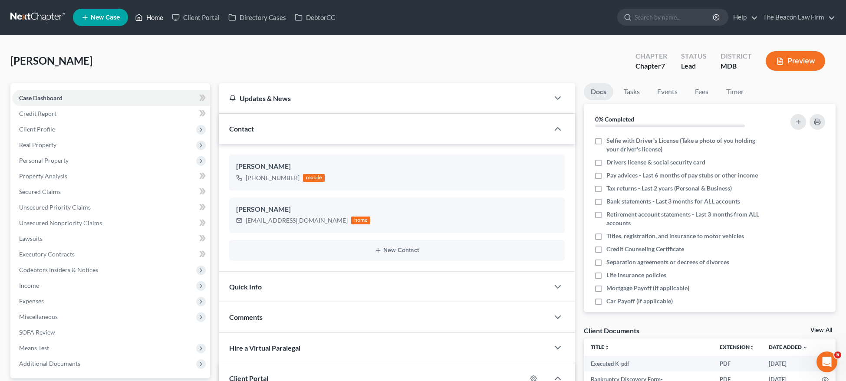
click at [158, 20] on link "Home" at bounding box center [149, 18] width 37 height 16
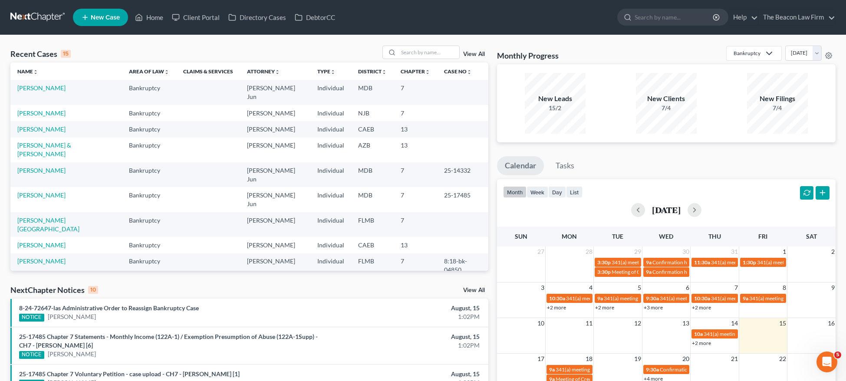
click at [104, 18] on span "New Case" at bounding box center [105, 17] width 29 height 7
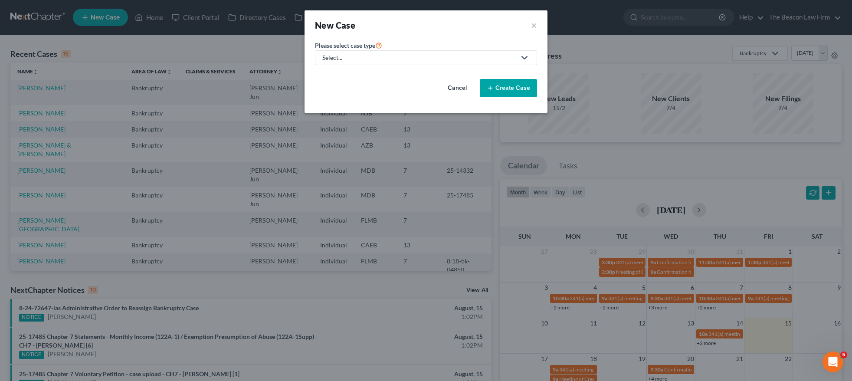
click at [349, 55] on div "Select..." at bounding box center [419, 57] width 194 height 9
click at [349, 77] on div "Bankruptcy" at bounding box center [338, 75] width 31 height 9
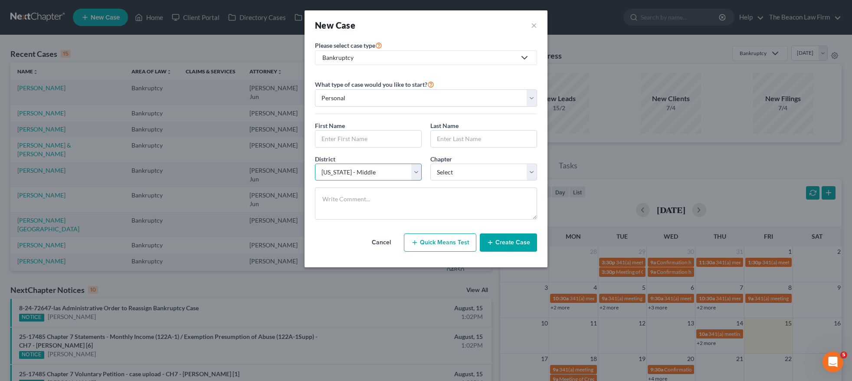
select select "54"
select select "0"
drag, startPoint x: 327, startPoint y: 138, endPoint x: 341, endPoint y: 137, distance: 13.5
paste input "[PERSON_NAME]"
type input "[PERSON_NAME]"
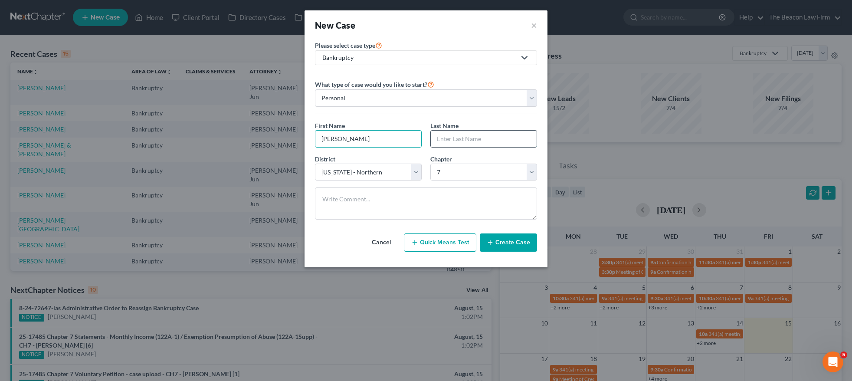
paste input "[PERSON_NAME]"
drag, startPoint x: 458, startPoint y: 137, endPoint x: 395, endPoint y: 136, distance: 63.4
click at [395, 138] on div "First Name * [PERSON_NAME] Last Name * [PERSON_NAME]" at bounding box center [426, 137] width 231 height 33
type input "Hyatt"
drag, startPoint x: 361, startPoint y: 142, endPoint x: 338, endPoint y: 141, distance: 23.5
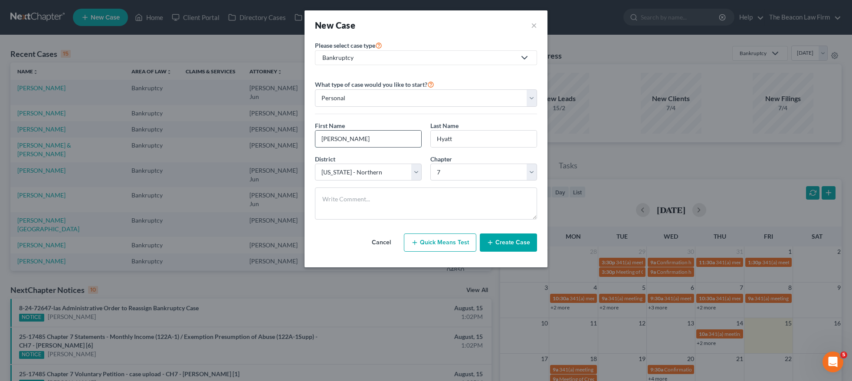
click at [336, 141] on input "[PERSON_NAME]" at bounding box center [369, 139] width 106 height 16
type input "Zoya"
click at [507, 245] on button "Create Case" at bounding box center [508, 243] width 57 height 18
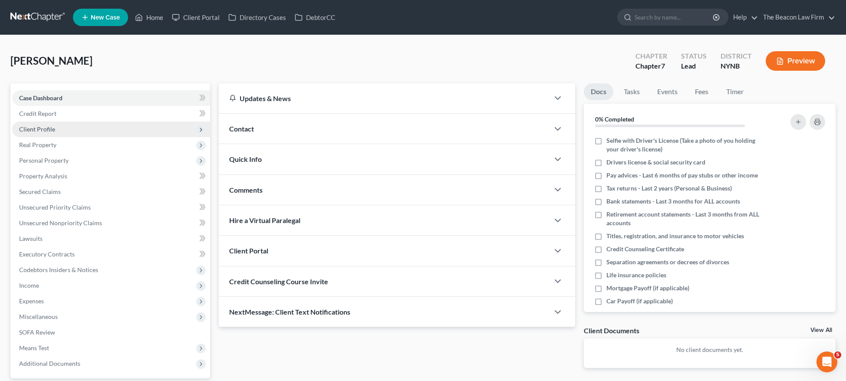
click at [52, 132] on span "Client Profile" at bounding box center [37, 128] width 36 height 7
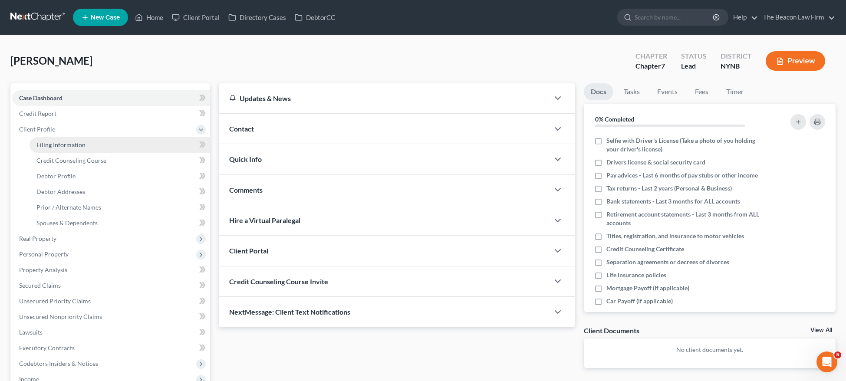
click at [55, 143] on span "Filing Information" at bounding box center [60, 144] width 49 height 7
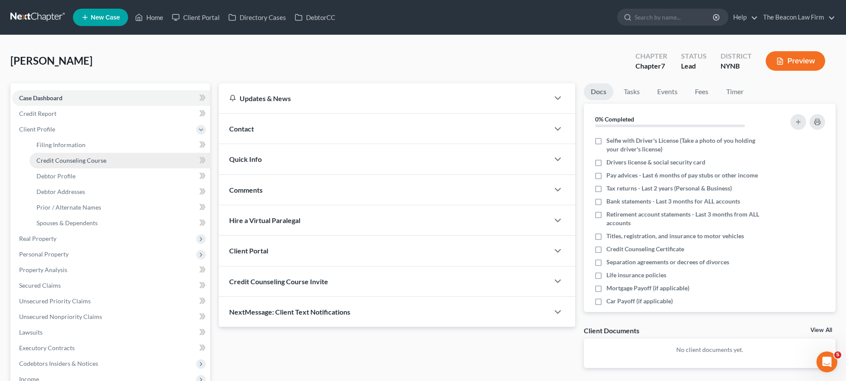
select select "1"
select select "0"
select select "54"
select select "35"
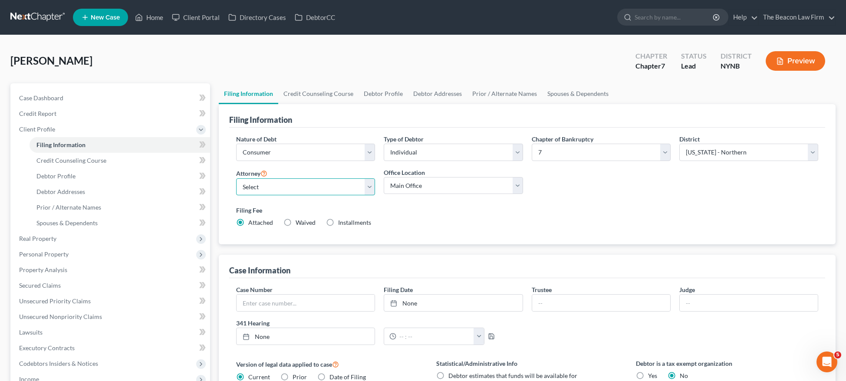
select select "11"
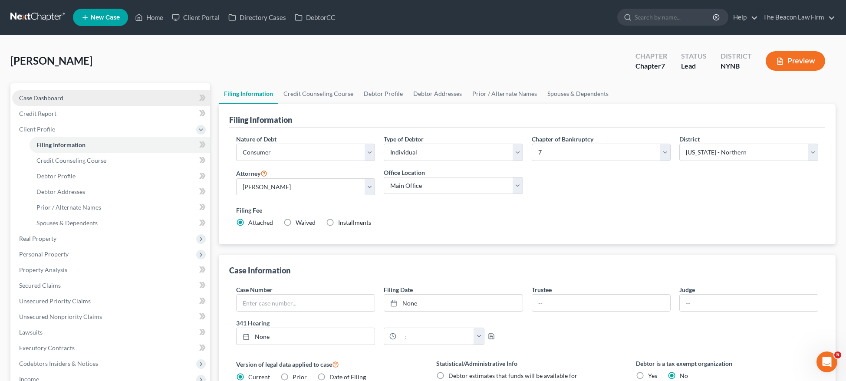
click at [46, 99] on span "Case Dashboard" at bounding box center [41, 97] width 44 height 7
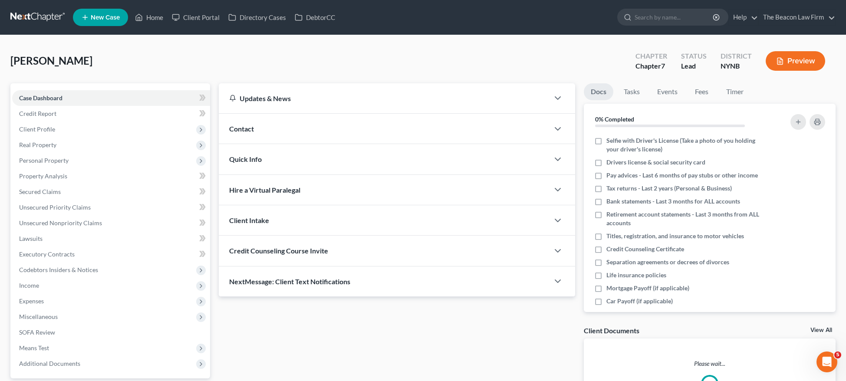
click at [249, 124] on div "Contact" at bounding box center [384, 129] width 330 height 30
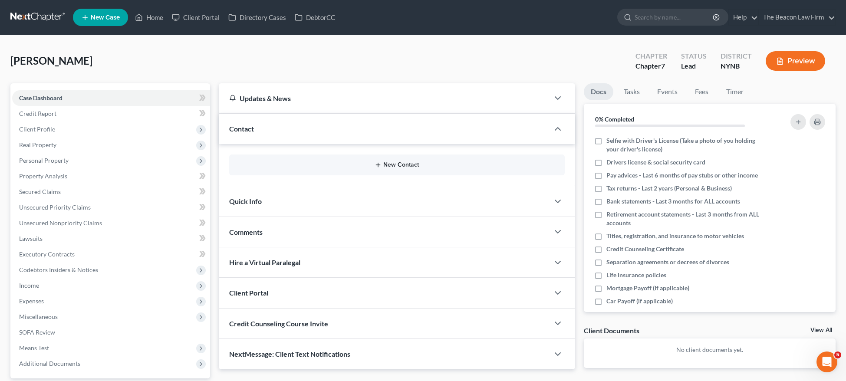
click at [399, 164] on button "New Contact" at bounding box center [396, 164] width 321 height 7
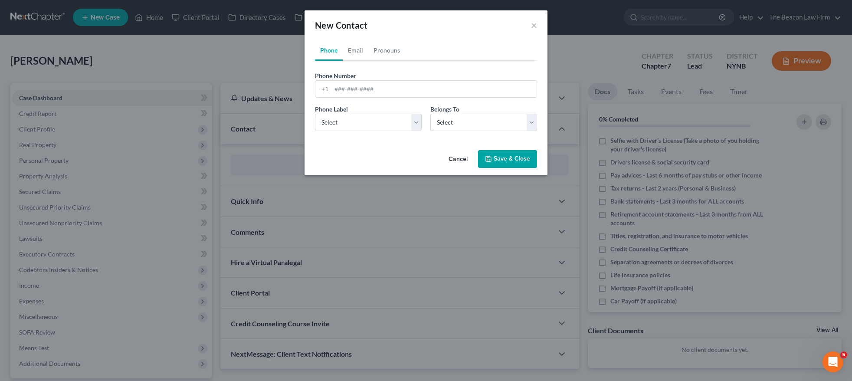
click at [358, 101] on div "Phone Number * +1 Ext." at bounding box center [426, 87] width 231 height 33
drag, startPoint x: 348, startPoint y: 84, endPoint x: 349, endPoint y: 88, distance: 4.4
click at [348, 85] on input "tel" at bounding box center [434, 89] width 205 height 16
paste input "[PHONE_NUMBER]"
type input "[PHONE_NUMBER]"
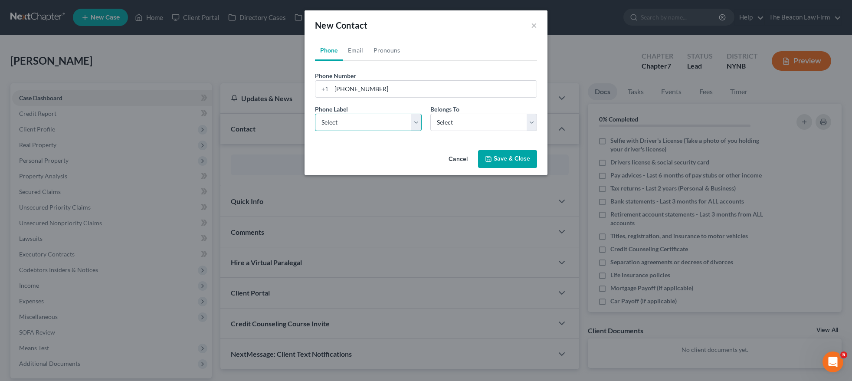
select select "0"
click at [512, 169] on div "Cancel Save & Close" at bounding box center [426, 161] width 243 height 29
click at [511, 165] on button "Save & Close" at bounding box center [507, 159] width 59 height 18
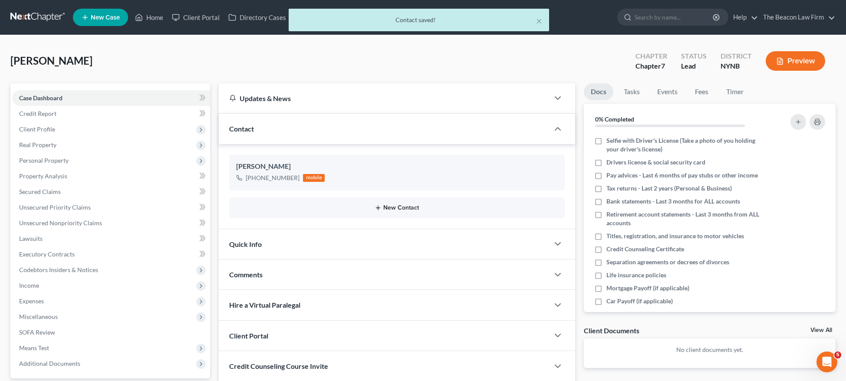
click at [398, 210] on button "New Contact" at bounding box center [396, 207] width 321 height 7
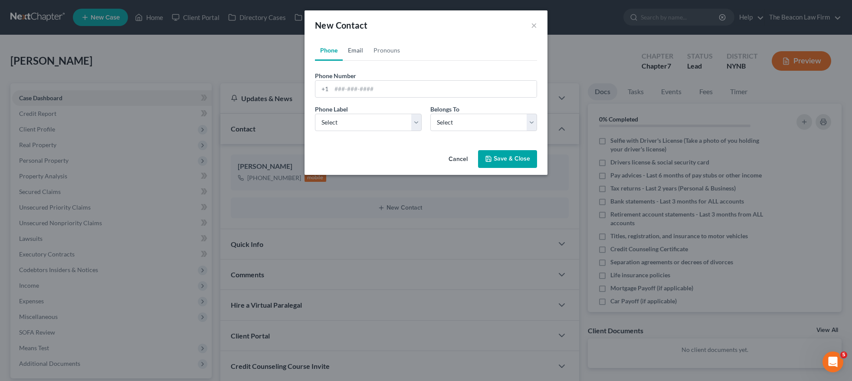
click at [364, 52] on link "Email" at bounding box center [356, 50] width 26 height 21
paste input "[EMAIL_ADDRESS][DOMAIN_NAME]"
type input "[EMAIL_ADDRESS][DOMAIN_NAME]"
select select "0"
drag, startPoint x: 358, startPoint y: 126, endPoint x: 489, endPoint y: 128, distance: 130.7
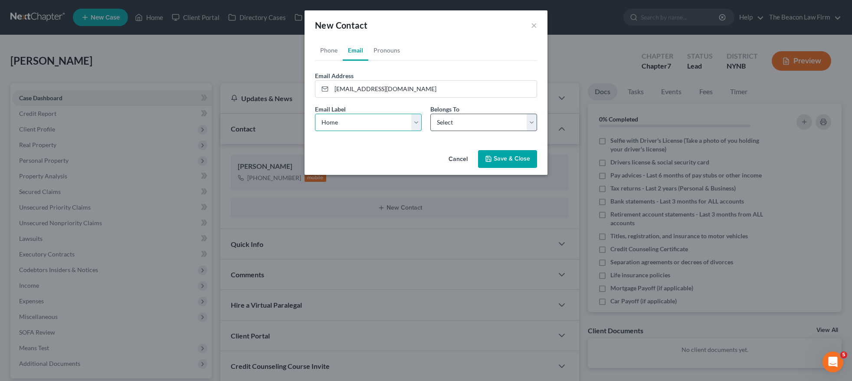
click at [489, 128] on div "Email Label Select Home Work Other Belongs To * Select Client Other" at bounding box center [426, 121] width 231 height 33
select select "0"
click at [502, 155] on button "Save & Close" at bounding box center [507, 159] width 59 height 18
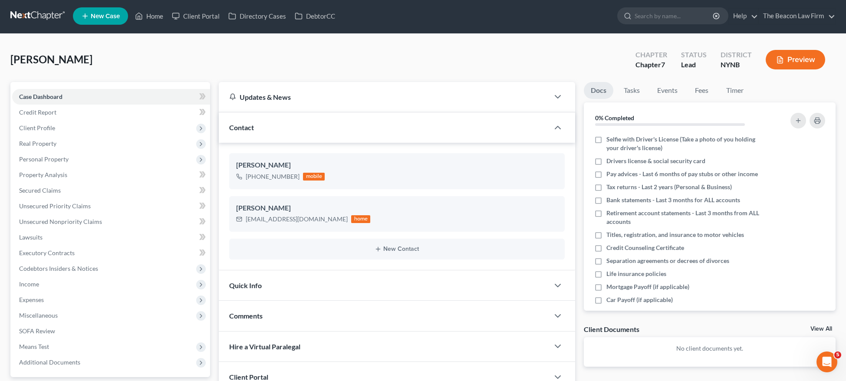
scroll to position [105, 0]
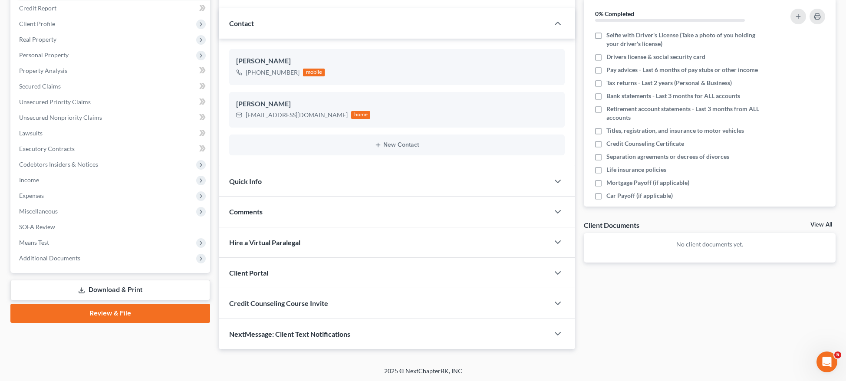
click at [555, 272] on polyline "button" at bounding box center [557, 273] width 5 height 3
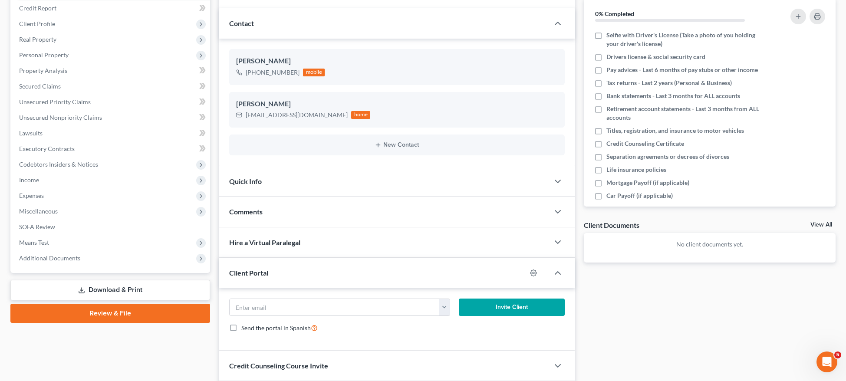
click at [537, 273] on div at bounding box center [537, 273] width 23 height 14
click at [534, 272] on circle "button" at bounding box center [534, 273] width 2 height 2
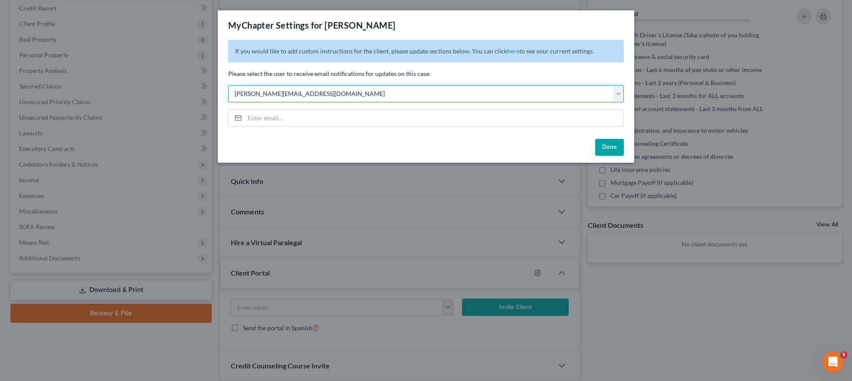
select select "2"
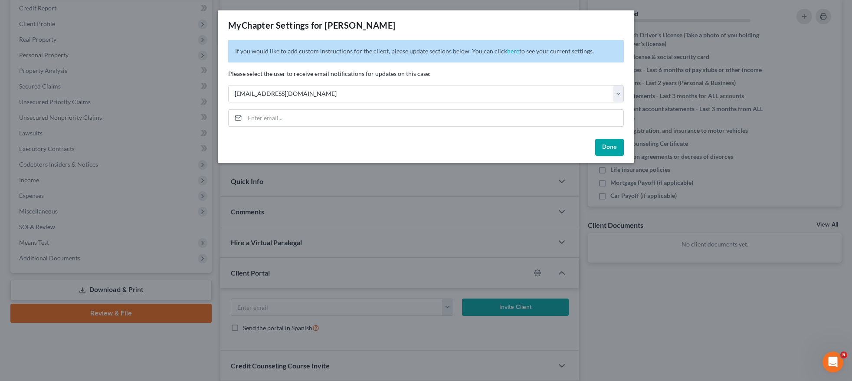
click at [604, 148] on button "Done" at bounding box center [609, 147] width 29 height 17
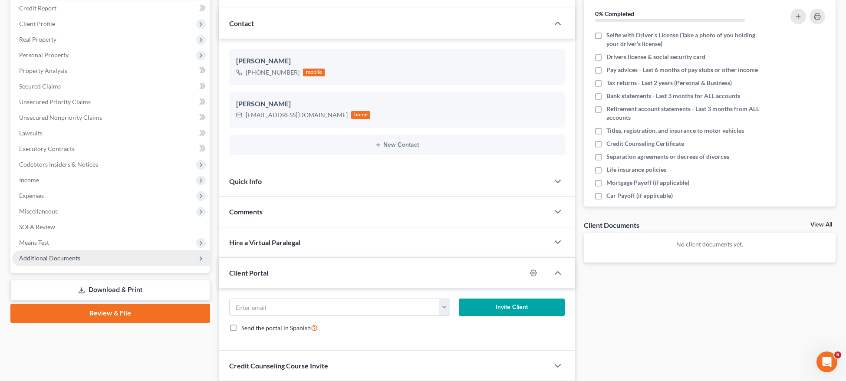
drag, startPoint x: 49, startPoint y: 257, endPoint x: 70, endPoint y: 253, distance: 21.7
click at [49, 256] on span "Additional Documents" at bounding box center [49, 257] width 61 height 7
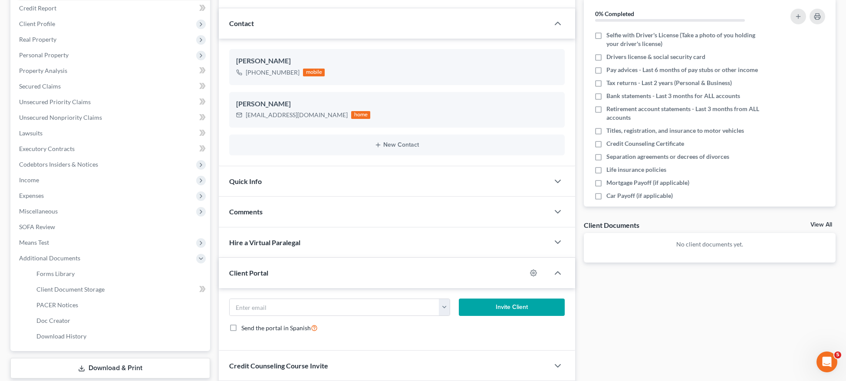
drag, startPoint x: 99, startPoint y: 288, endPoint x: 364, endPoint y: 245, distance: 268.2
click at [99, 288] on span "Client Document Storage" at bounding box center [70, 289] width 68 height 7
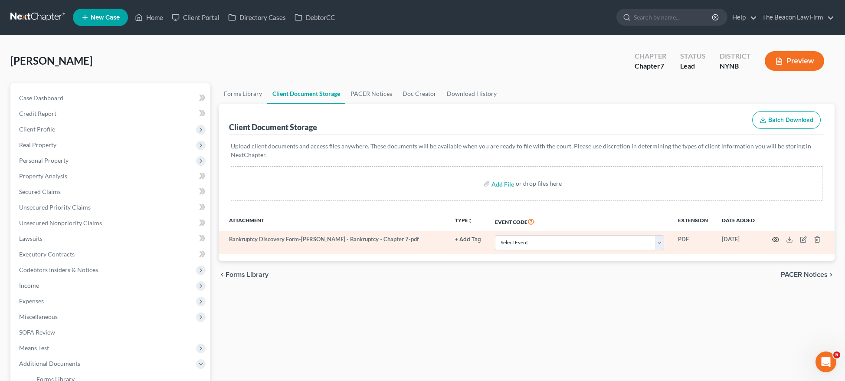
click at [775, 238] on icon "button" at bounding box center [776, 239] width 7 height 7
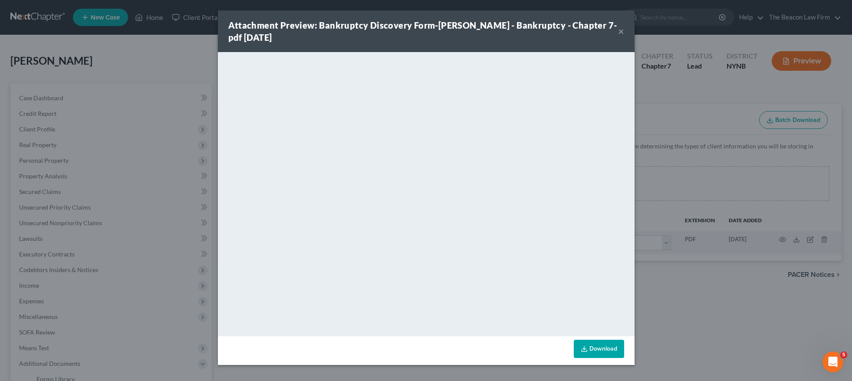
click at [621, 30] on button "×" at bounding box center [621, 31] width 6 height 10
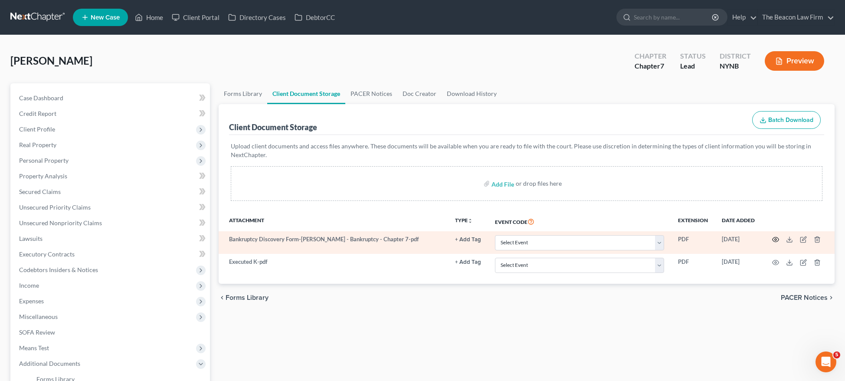
click at [776, 240] on icon "button" at bounding box center [776, 239] width 7 height 7
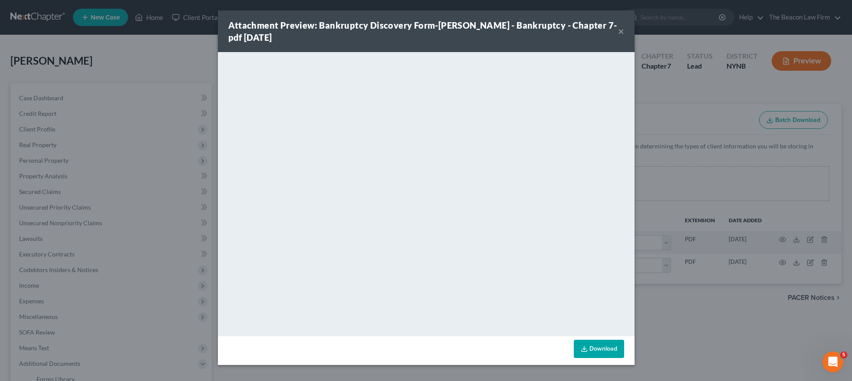
click at [621, 32] on button "×" at bounding box center [621, 31] width 6 height 10
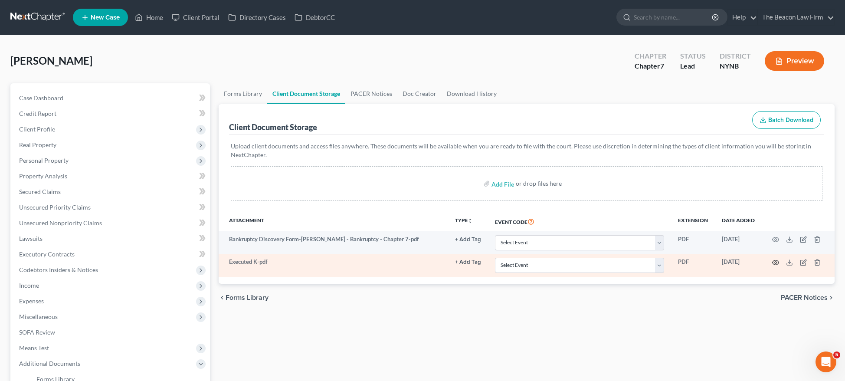
click at [776, 260] on icon "button" at bounding box center [776, 262] width 7 height 5
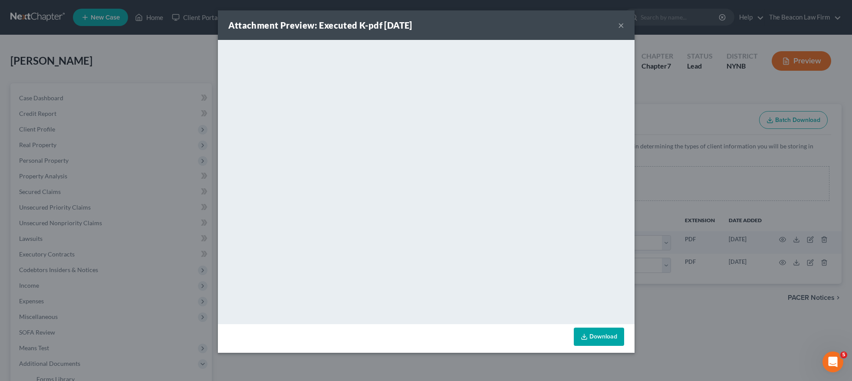
click at [622, 25] on button "×" at bounding box center [621, 25] width 6 height 10
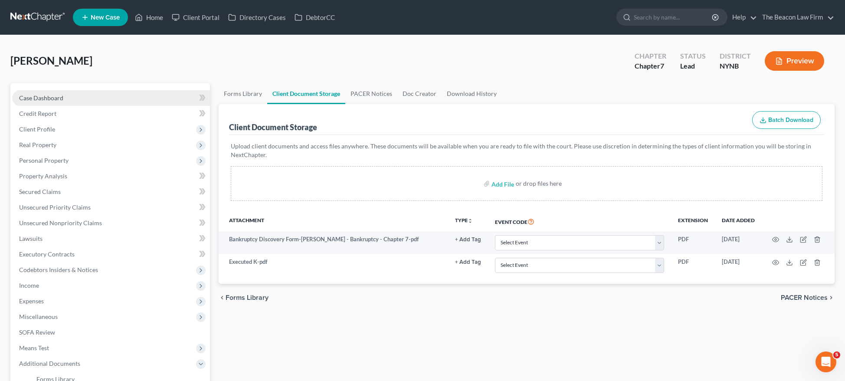
click at [53, 100] on span "Case Dashboard" at bounding box center [41, 97] width 44 height 7
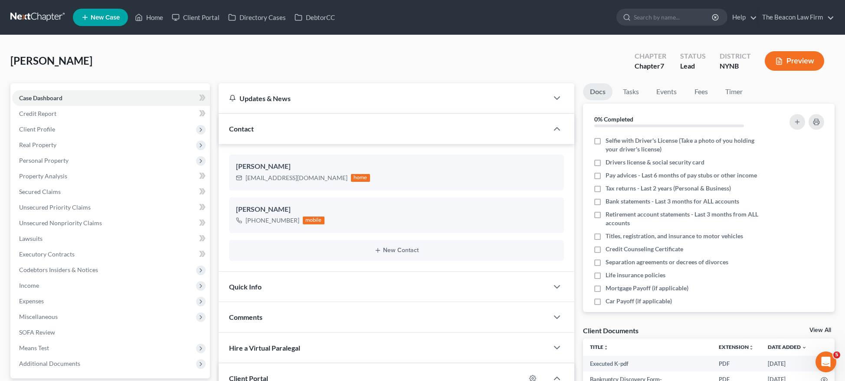
scroll to position [168, 0]
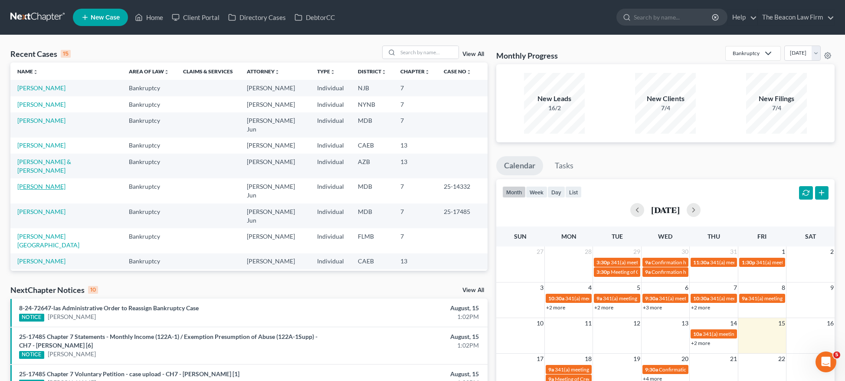
click at [45, 183] on link "[PERSON_NAME]" at bounding box center [41, 186] width 48 height 7
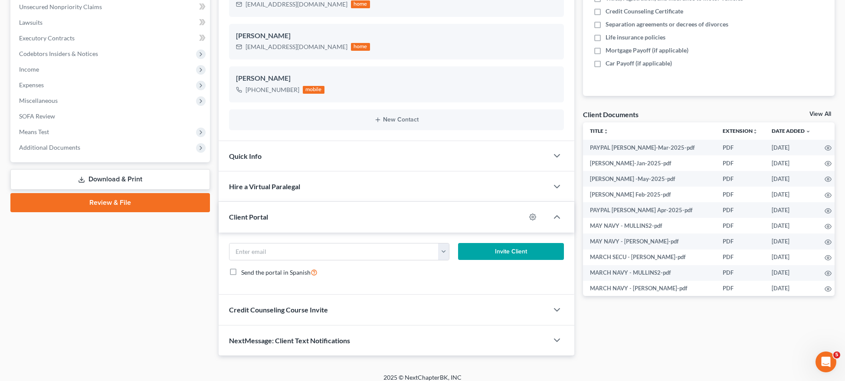
scroll to position [222, 0]
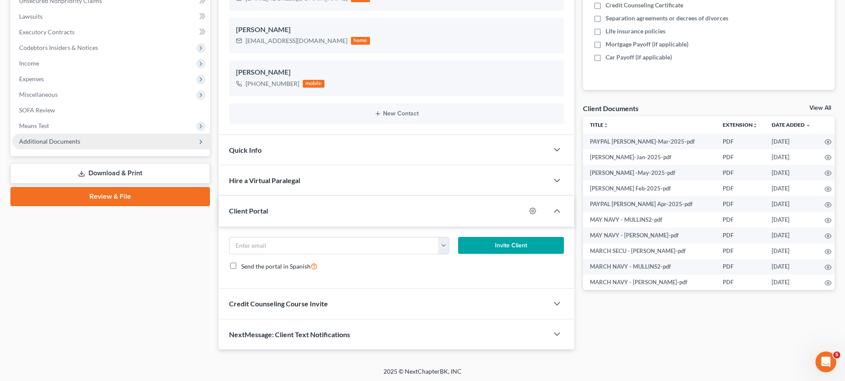
click at [62, 140] on span "Additional Documents" at bounding box center [49, 141] width 61 height 7
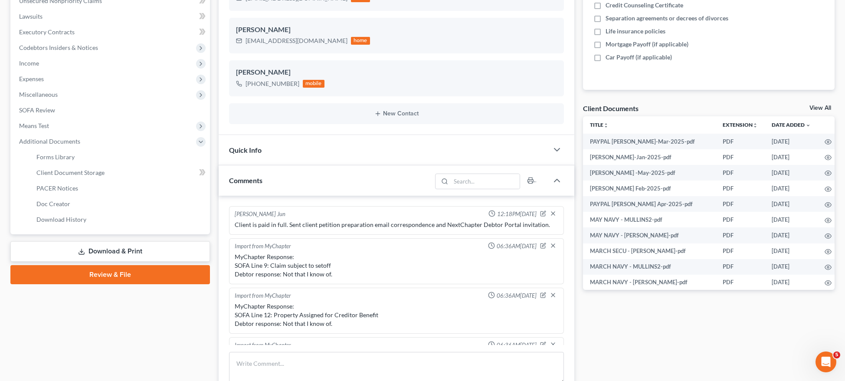
drag, startPoint x: 79, startPoint y: 174, endPoint x: 282, endPoint y: 173, distance: 202.3
click at [79, 174] on span "Client Document Storage" at bounding box center [70, 172] width 68 height 7
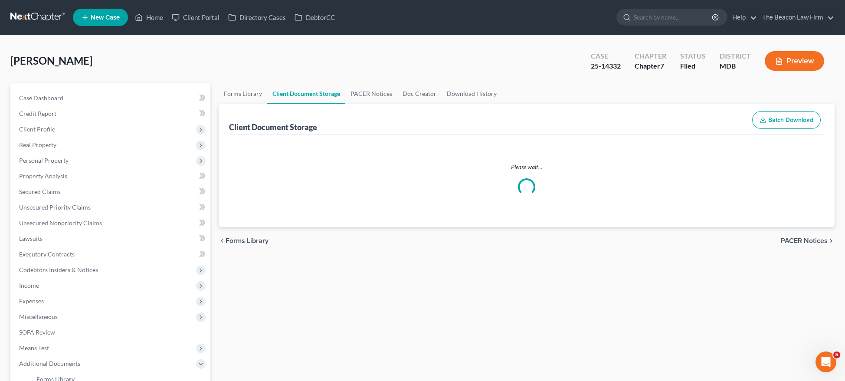
select select "14"
select select "35"
select select "90"
select select "29"
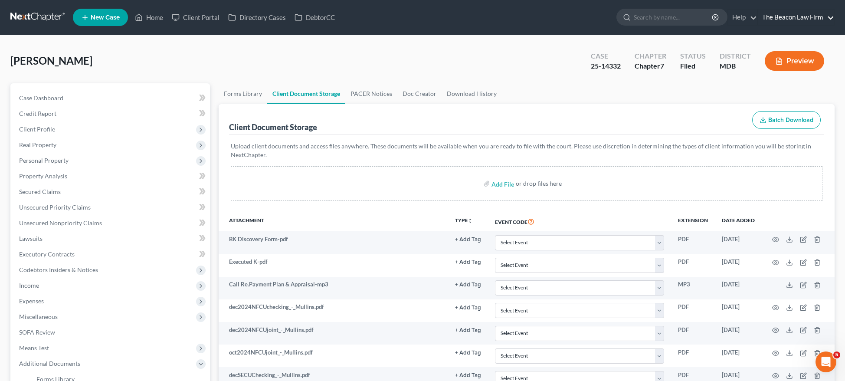
scroll to position [172, 0]
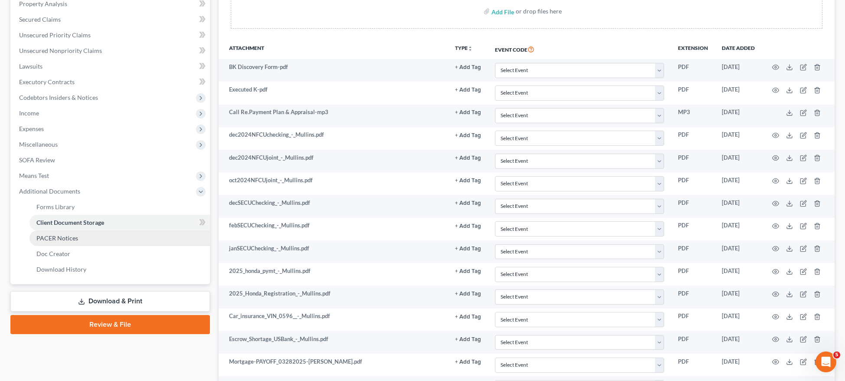
click at [82, 230] on link "PACER Notices" at bounding box center [120, 238] width 181 height 16
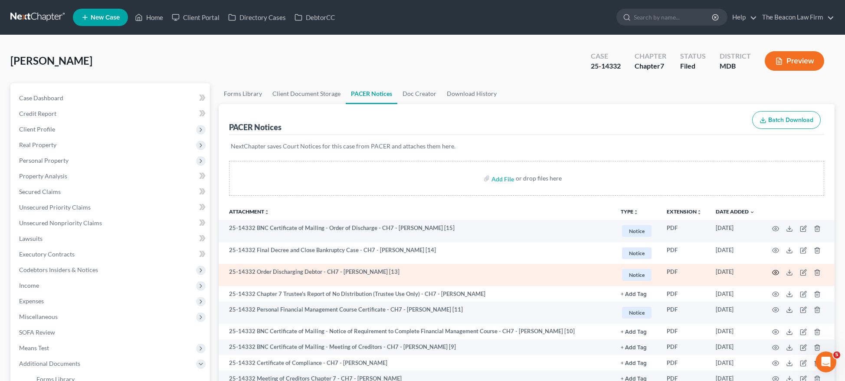
click at [776, 270] on icon "button" at bounding box center [776, 272] width 7 height 7
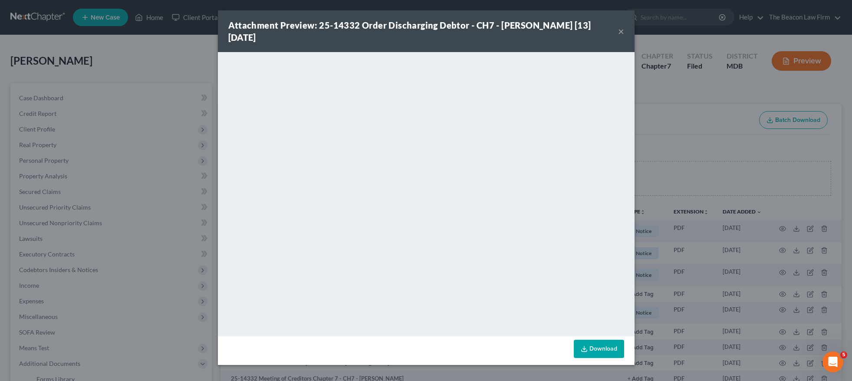
click at [600, 346] on link "Download" at bounding box center [599, 349] width 50 height 18
click at [619, 31] on button "×" at bounding box center [621, 31] width 6 height 10
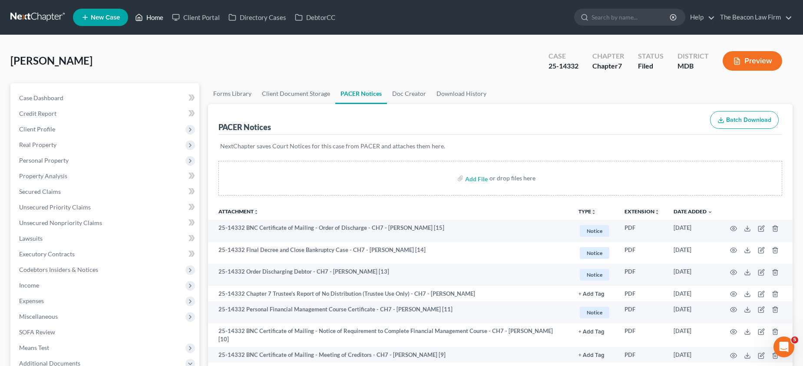
click at [159, 18] on link "Home" at bounding box center [149, 18] width 37 height 16
